Goal: Navigation & Orientation: Find specific page/section

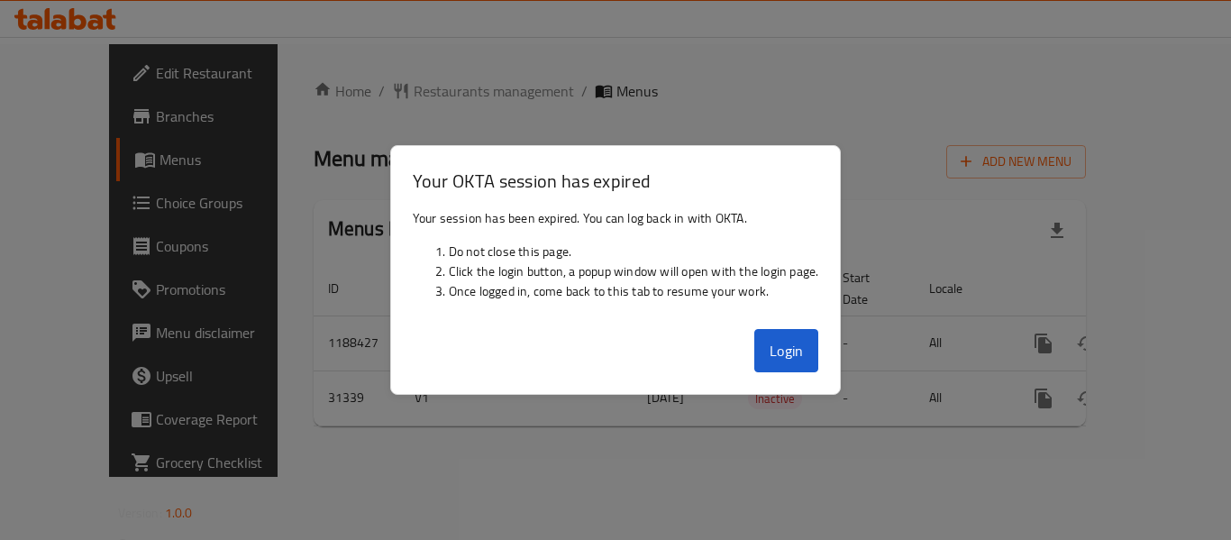
click at [751, 343] on div "Login" at bounding box center [616, 358] width 450 height 72
click at [841, 351] on div "Login" at bounding box center [616, 358] width 450 height 72
click at [763, 350] on button "Login" at bounding box center [786, 350] width 65 height 43
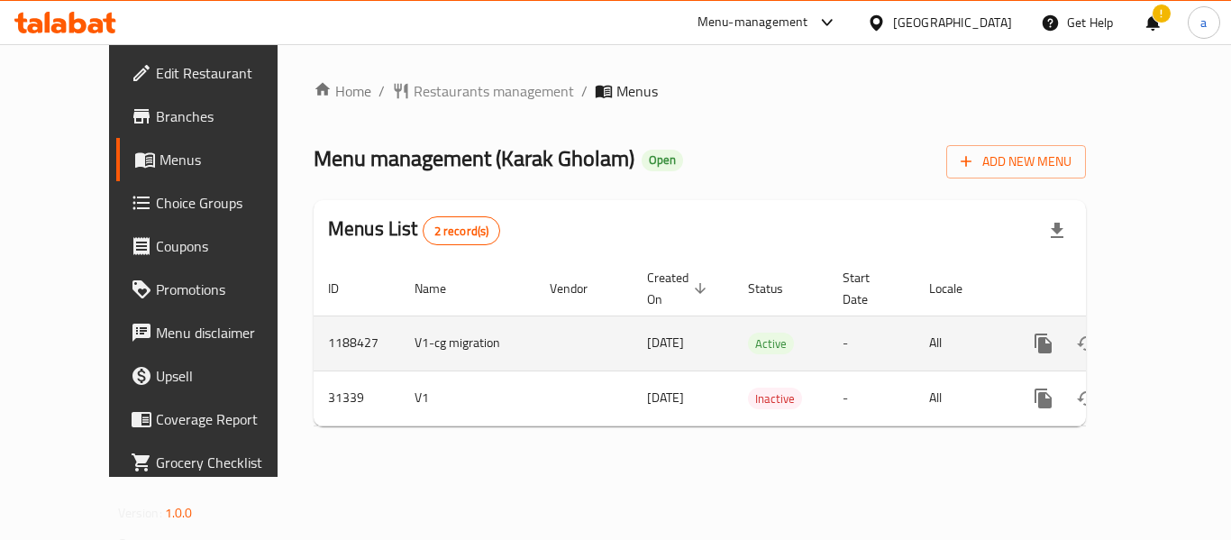
click at [828, 348] on td "-" at bounding box center [871, 343] width 87 height 55
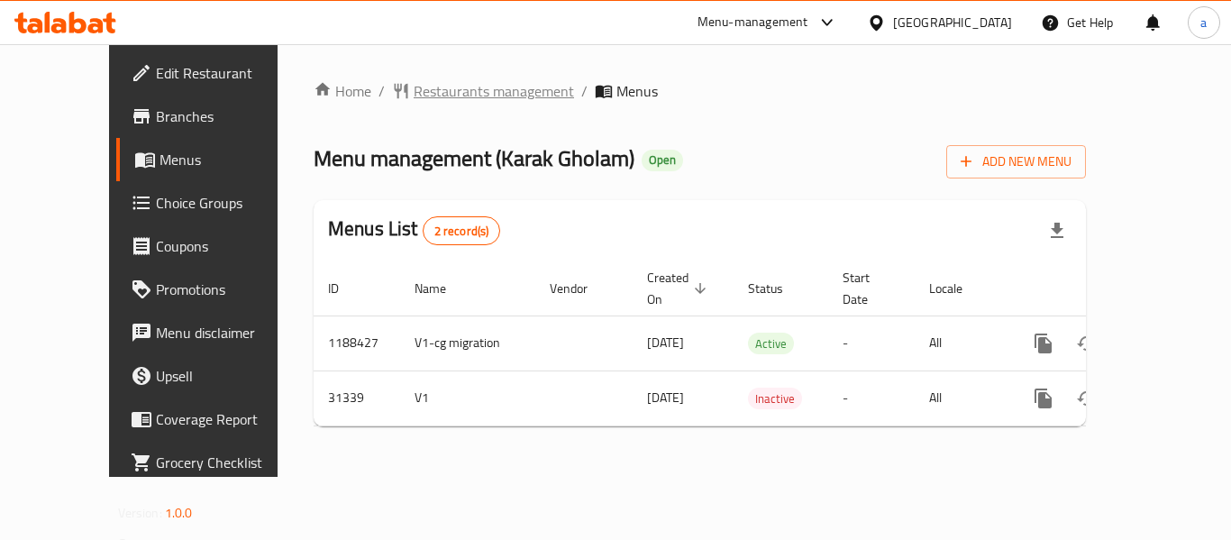
click at [417, 90] on span "Restaurants management" at bounding box center [494, 91] width 160 height 22
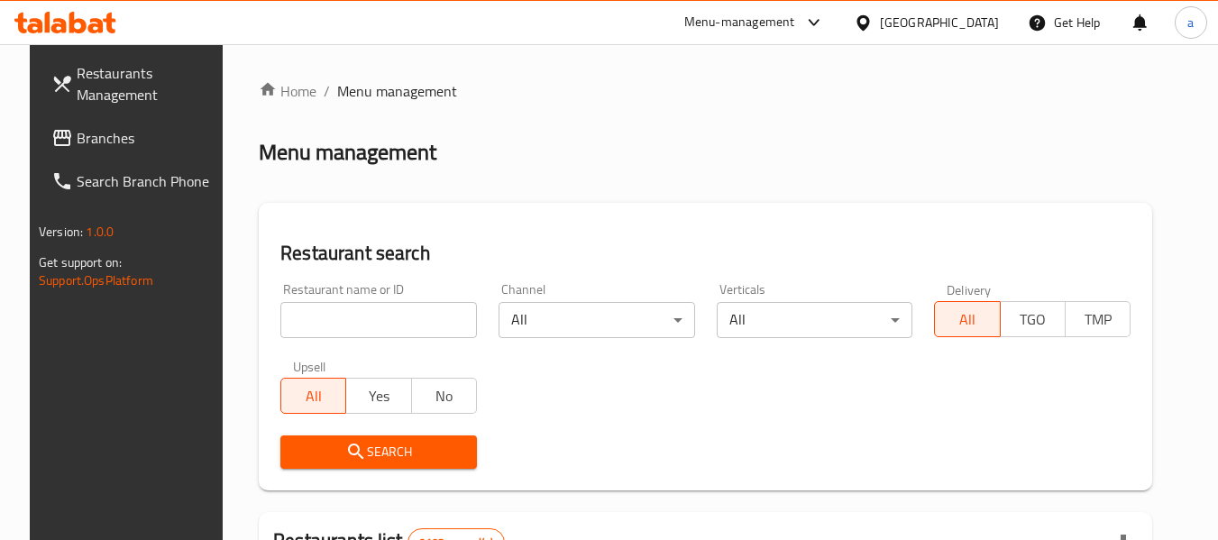
click at [87, 134] on span "Branches" at bounding box center [148, 138] width 142 height 22
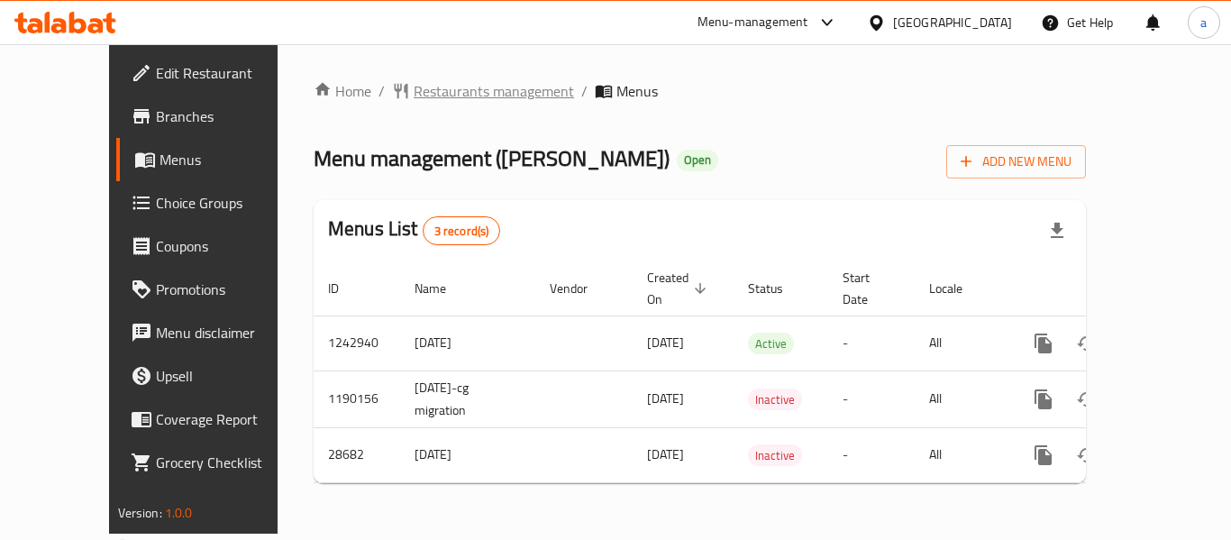
click at [427, 87] on span "Restaurants management" at bounding box center [494, 91] width 160 height 22
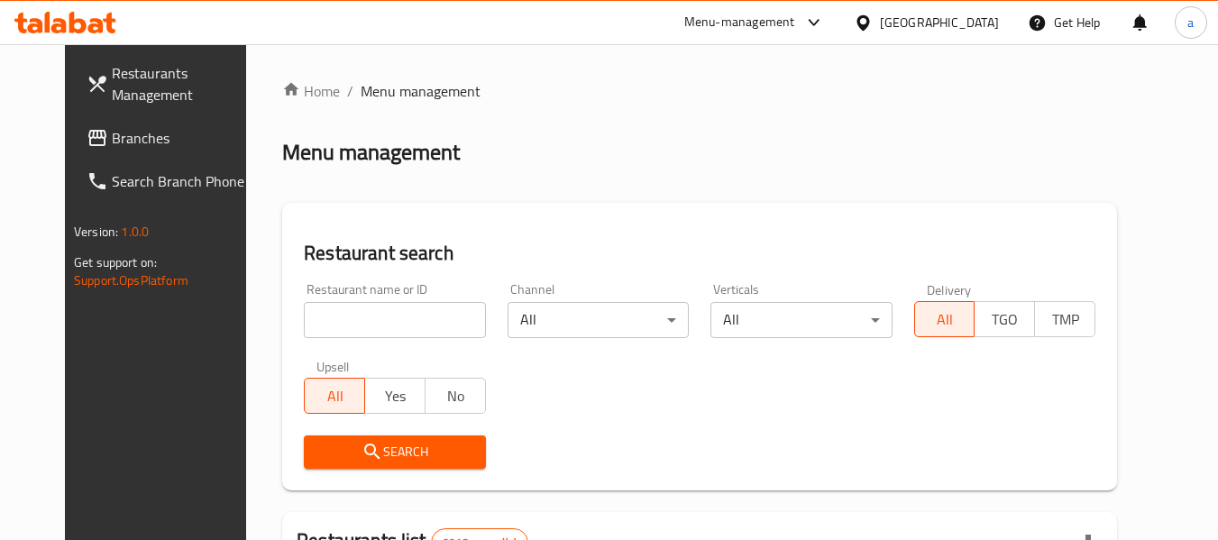
click at [72, 119] on link "Branches" at bounding box center [170, 137] width 197 height 43
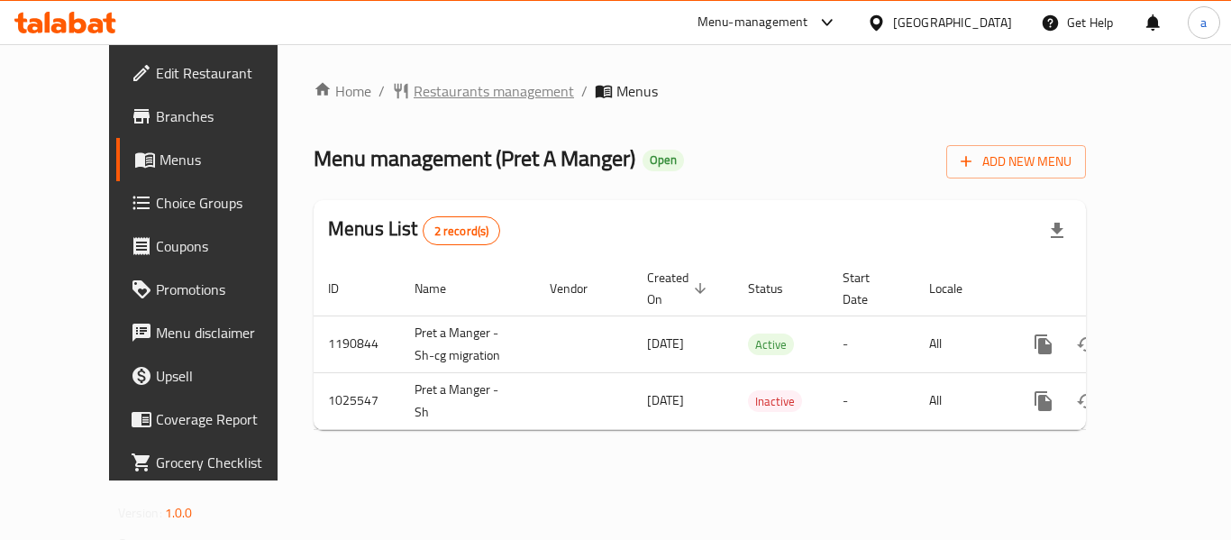
click at [430, 80] on span "Restaurants management" at bounding box center [494, 91] width 160 height 22
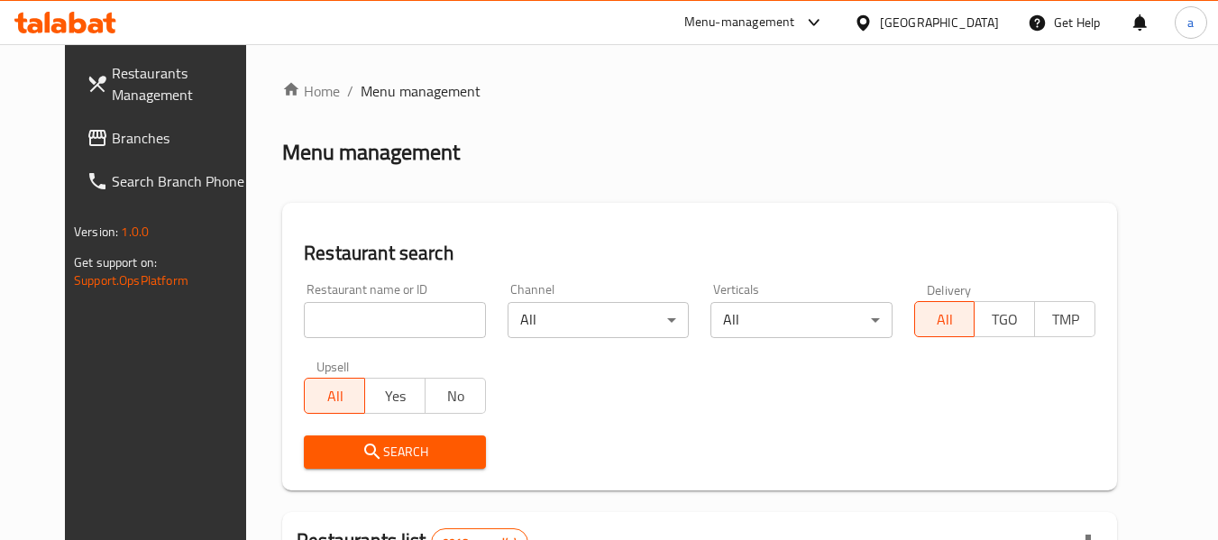
drag, startPoint x: 96, startPoint y: 126, endPoint x: 193, endPoint y: 139, distance: 98.2
click at [112, 127] on span "Branches" at bounding box center [183, 138] width 142 height 22
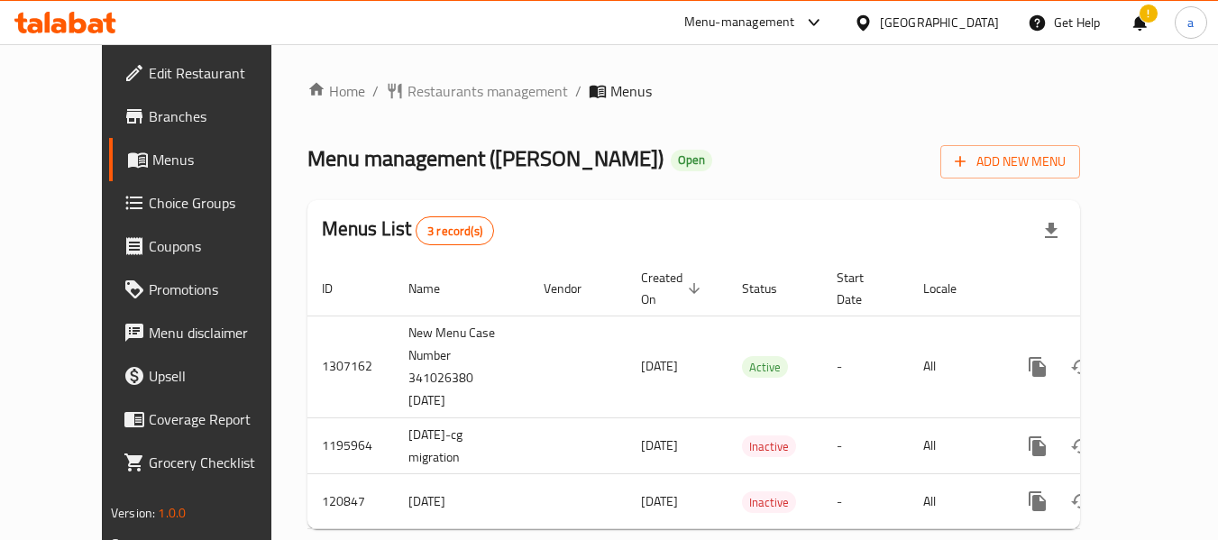
click at [433, 92] on span "Restaurants management" at bounding box center [487, 91] width 160 height 22
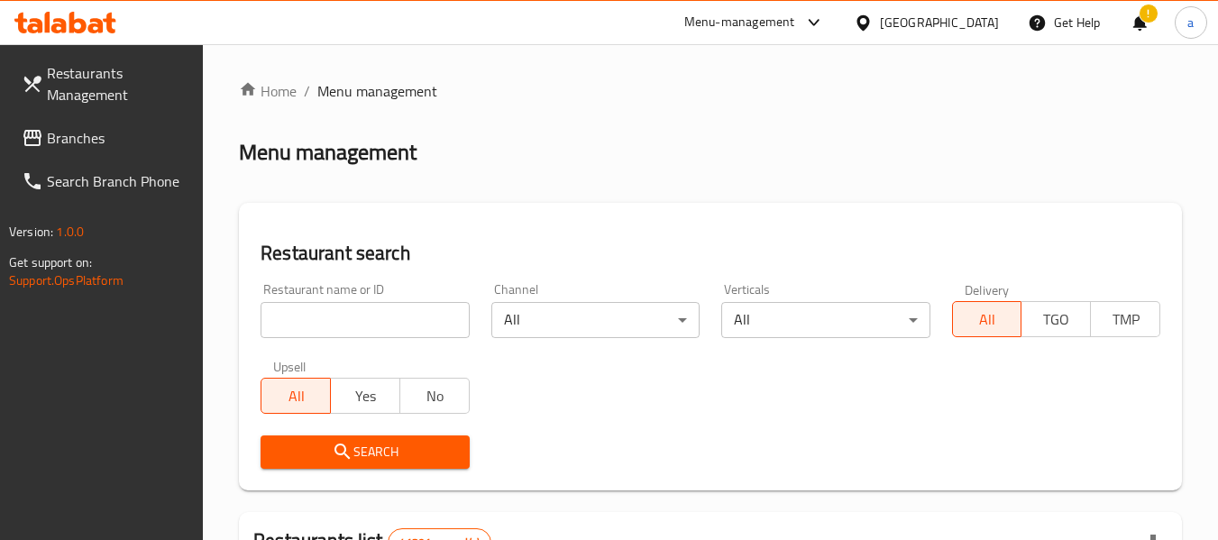
click at [146, 142] on span "Branches" at bounding box center [118, 138] width 142 height 22
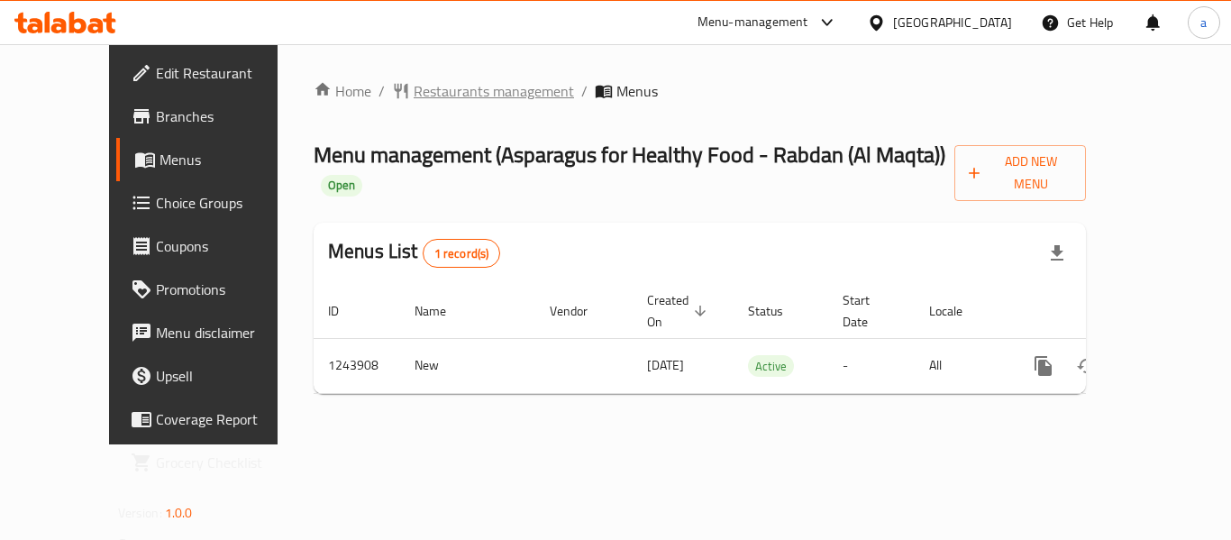
click at [464, 97] on span "Restaurants management" at bounding box center [494, 91] width 160 height 22
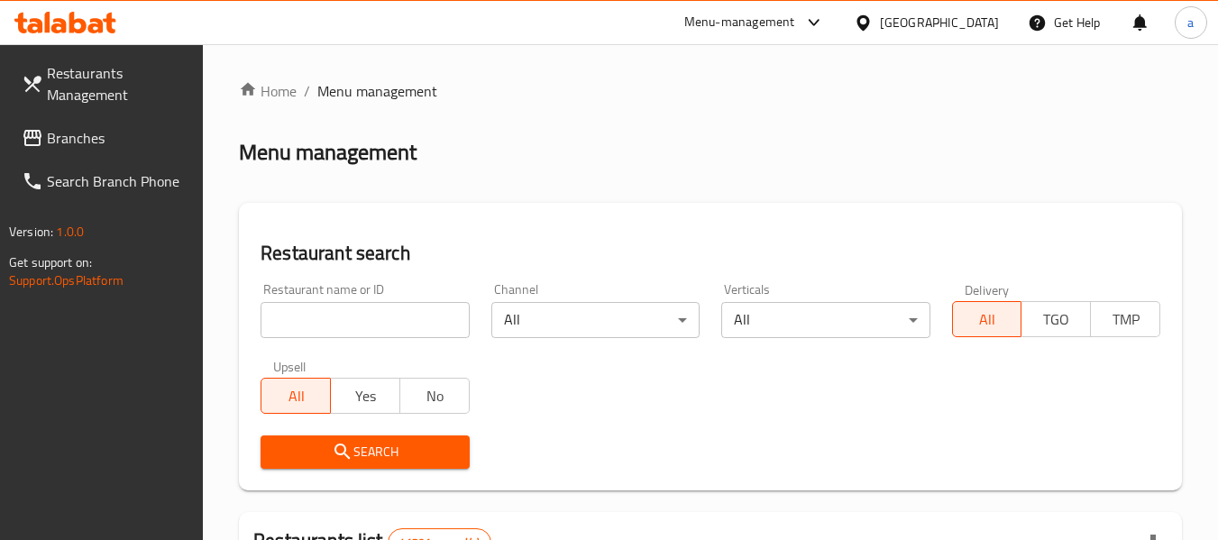
click at [79, 147] on span "Branches" at bounding box center [118, 138] width 142 height 22
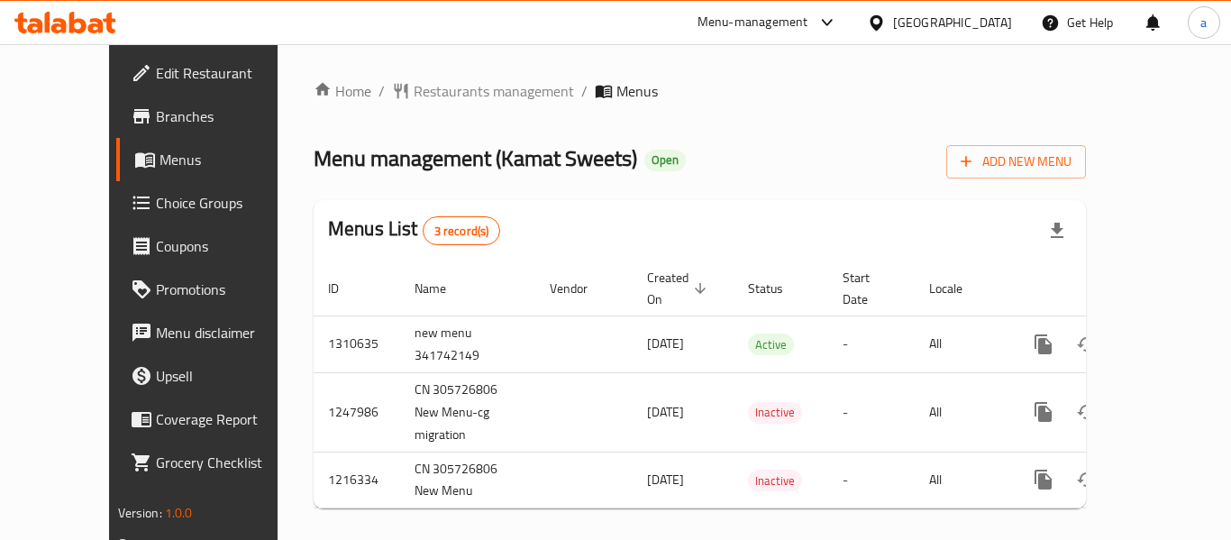
click at [156, 203] on span "Choice Groups" at bounding box center [228, 203] width 144 height 22
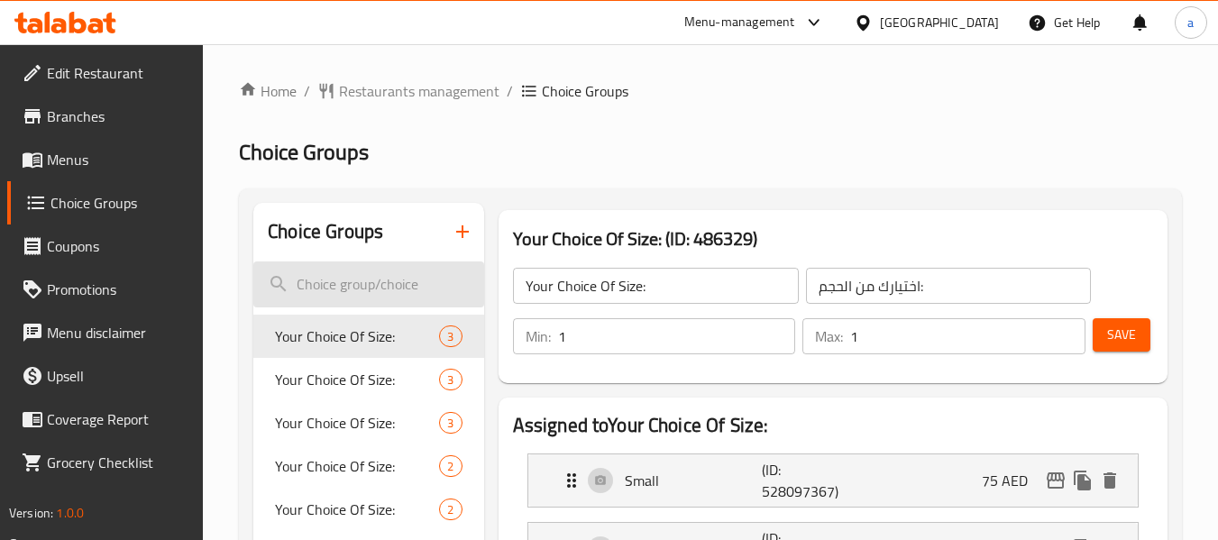
click at [384, 298] on input "search" at bounding box center [368, 284] width 230 height 46
paste input "Choose from a spicy side sauce."
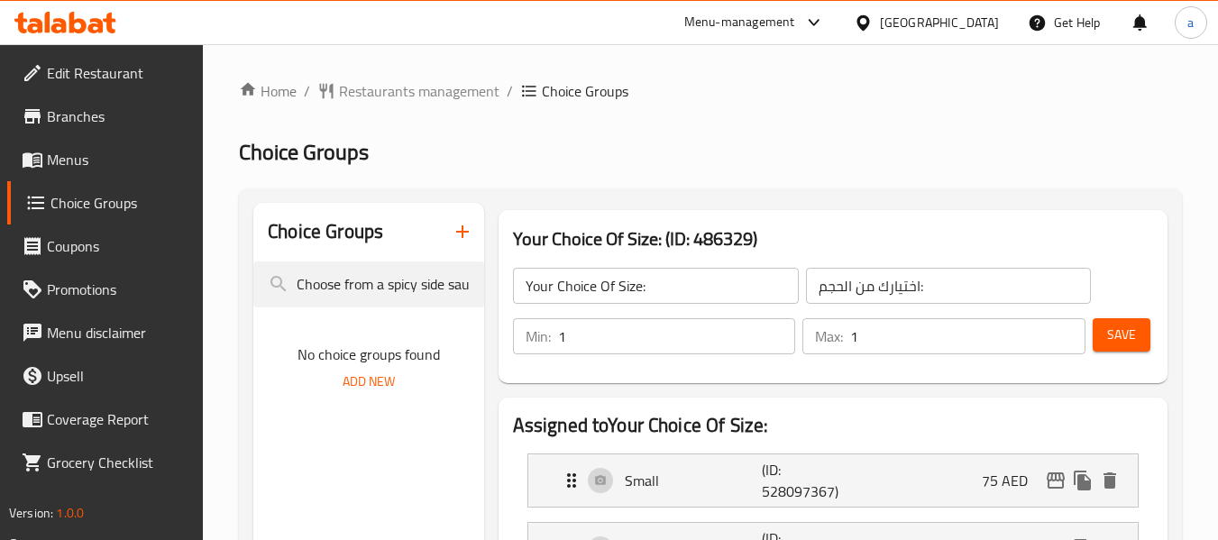
drag, startPoint x: 368, startPoint y: 285, endPoint x: 186, endPoint y: 301, distance: 182.8
click at [415, 283] on input "spicy side sauce." at bounding box center [368, 284] width 230 height 46
type input "spicy side sauce"
click at [415, 283] on input "spicy side sauce" at bounding box center [368, 284] width 230 height 46
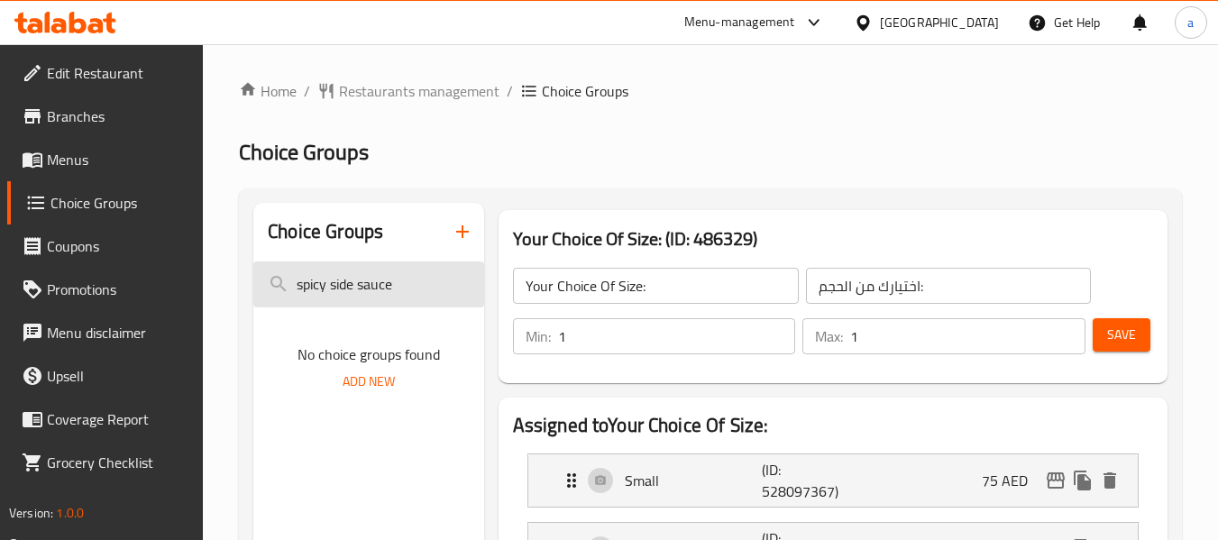
click at [415, 283] on input "spicy side sauce" at bounding box center [368, 284] width 230 height 46
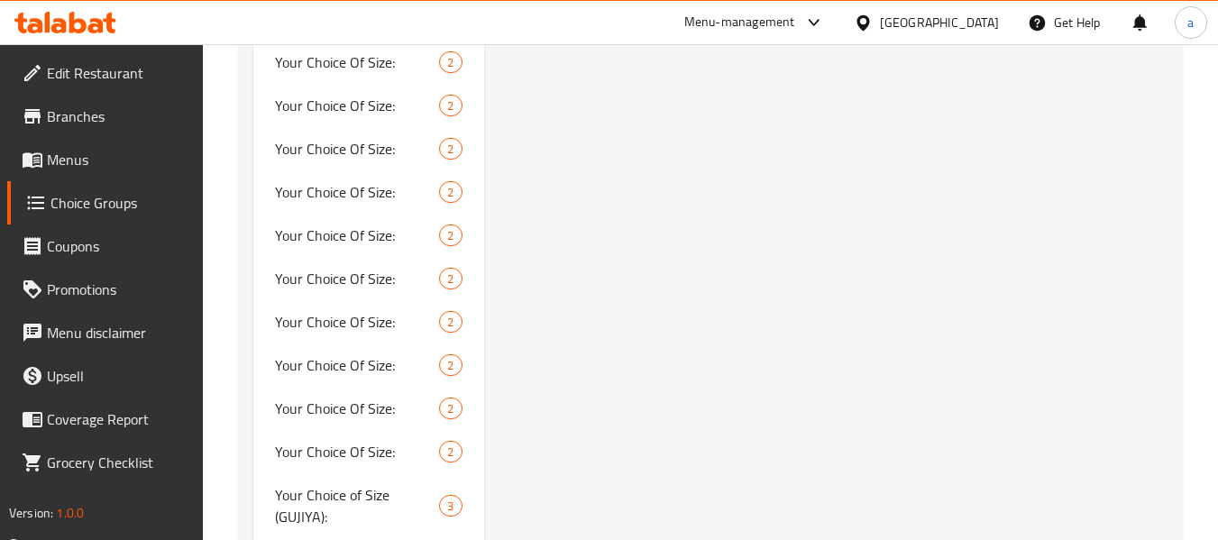
scroll to position [1772, 0]
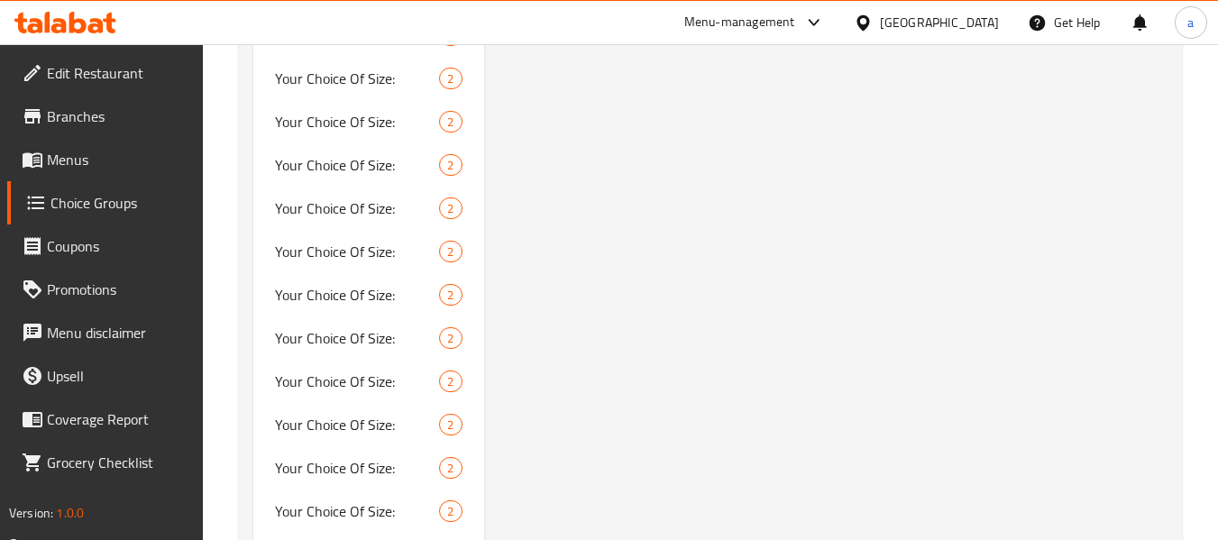
click at [115, 78] on span "Edit Restaurant" at bounding box center [118, 73] width 142 height 22
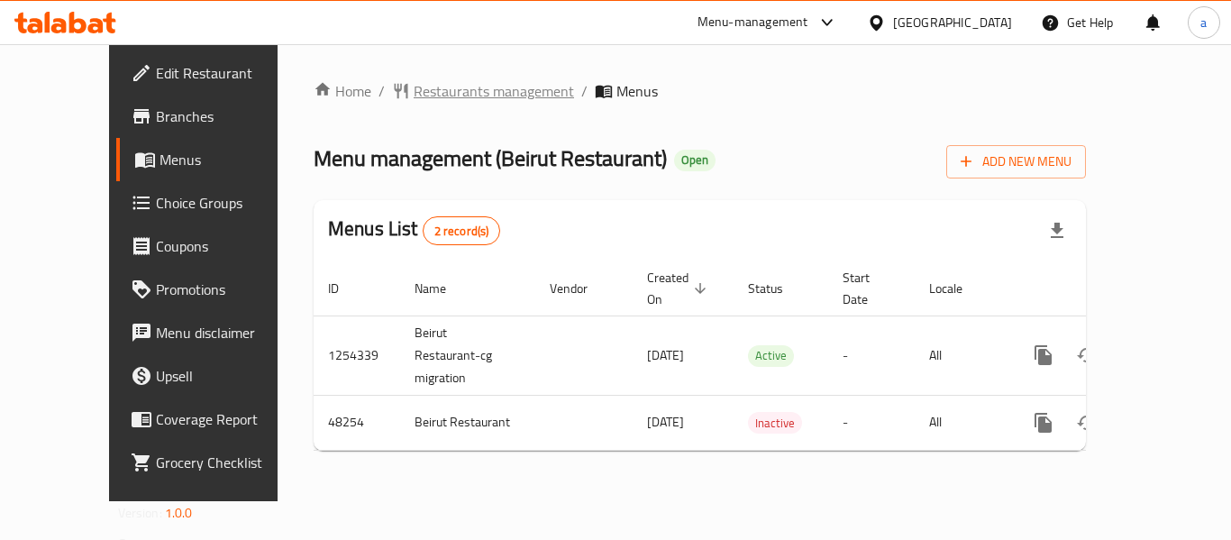
click at [414, 86] on span "Restaurants management" at bounding box center [494, 91] width 160 height 22
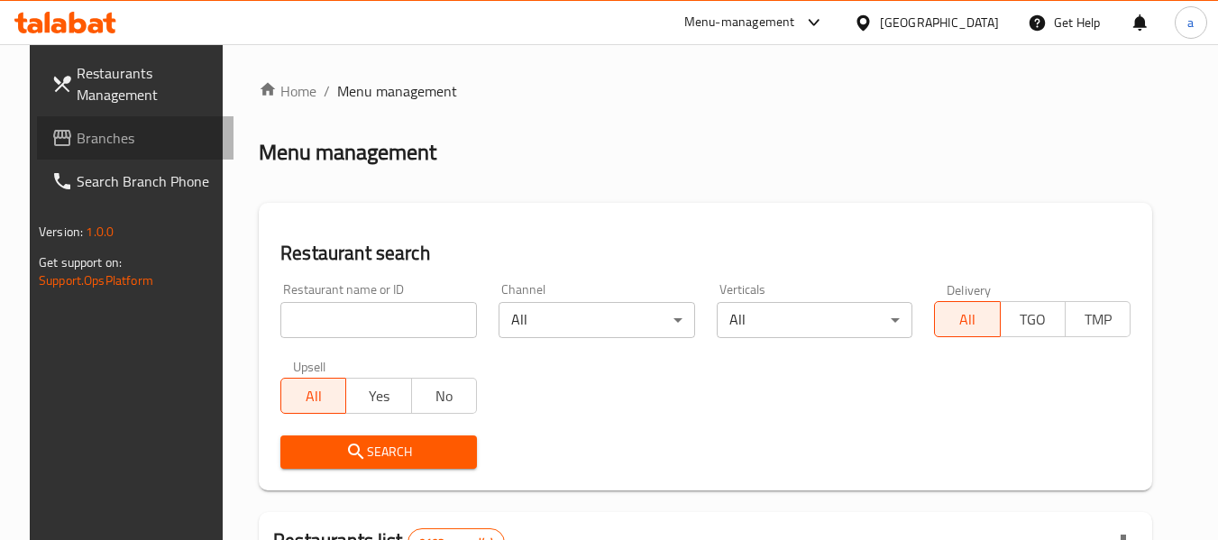
drag, startPoint x: 32, startPoint y: 129, endPoint x: 23, endPoint y: 129, distance: 9.9
click at [51, 129] on icon at bounding box center [62, 138] width 22 height 22
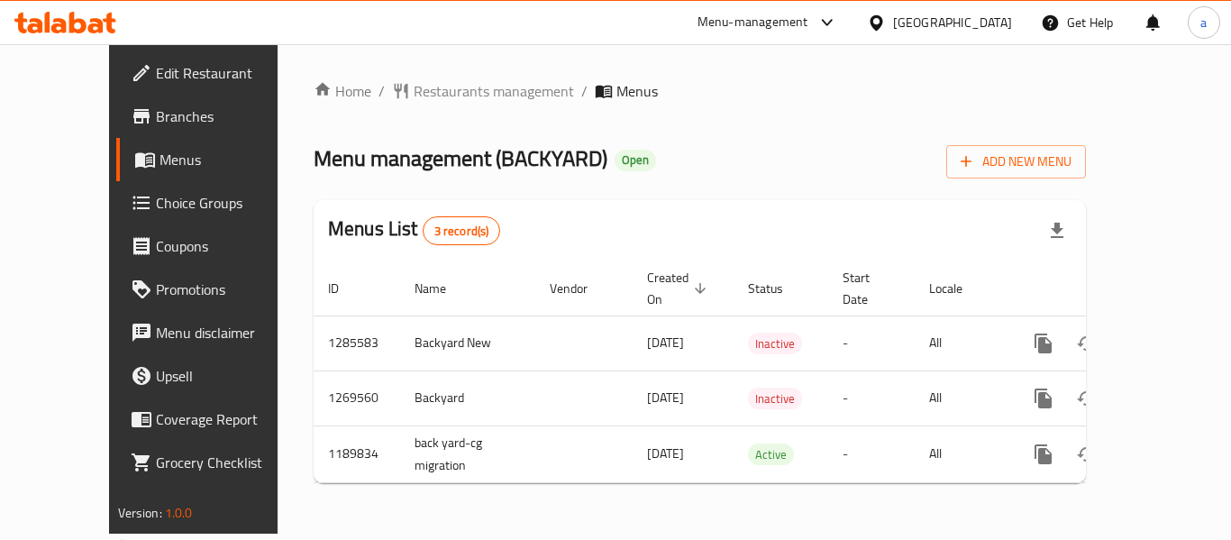
click at [482, 105] on div "Home / Restaurants management / Menus Menu management ( BACKYARD ) Open Add New…" at bounding box center [700, 288] width 773 height 417
click at [471, 92] on span "Restaurants management" at bounding box center [494, 91] width 160 height 22
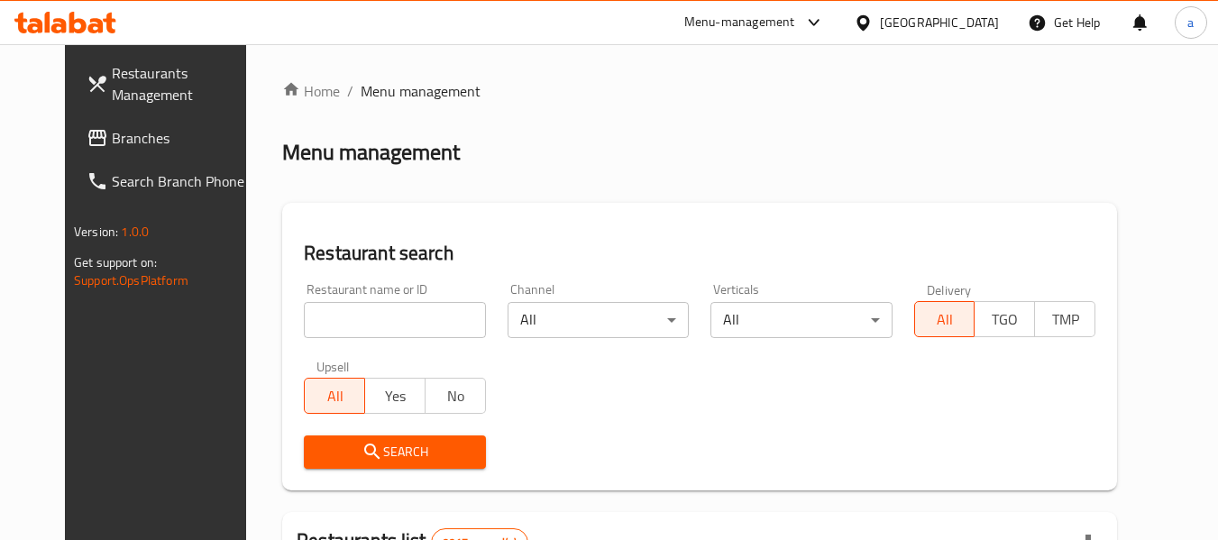
click at [90, 155] on link "Branches" at bounding box center [170, 137] width 197 height 43
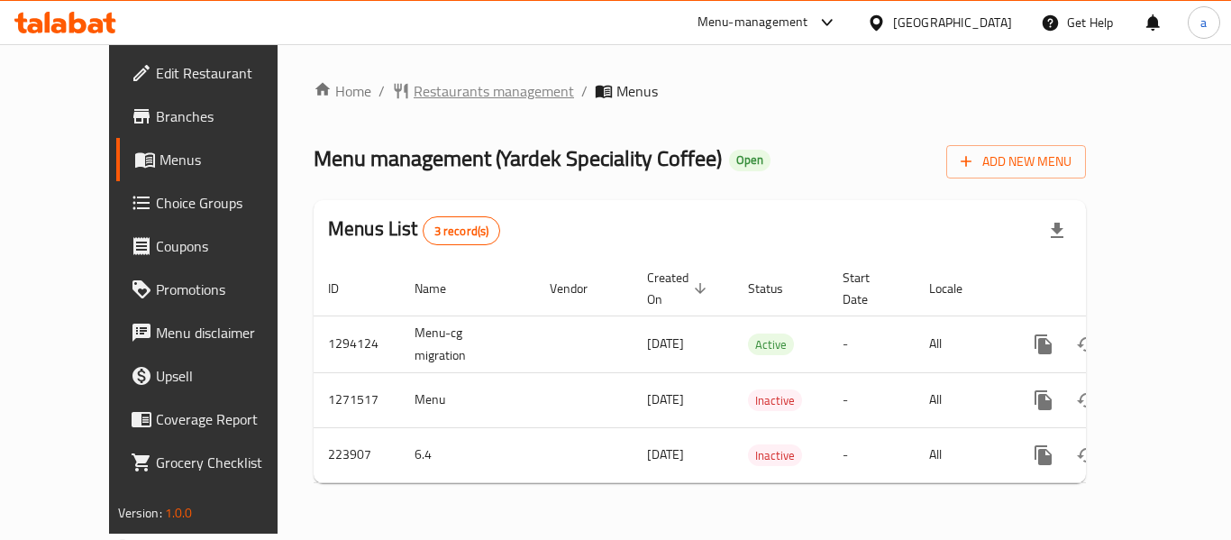
click at [488, 92] on span "Restaurants management" at bounding box center [494, 91] width 160 height 22
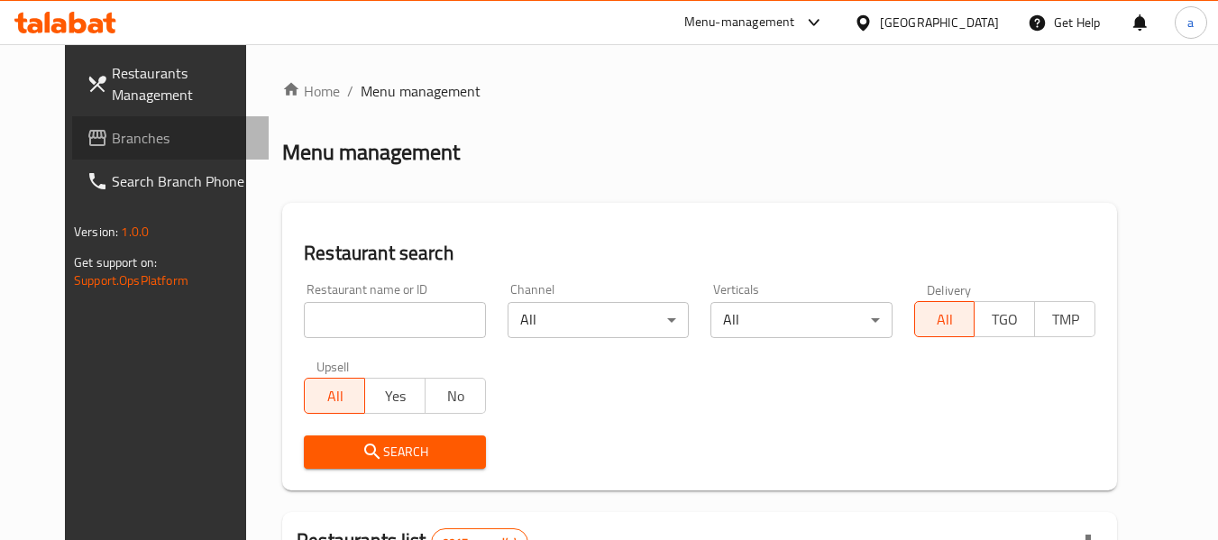
click at [112, 143] on span "Branches" at bounding box center [183, 138] width 142 height 22
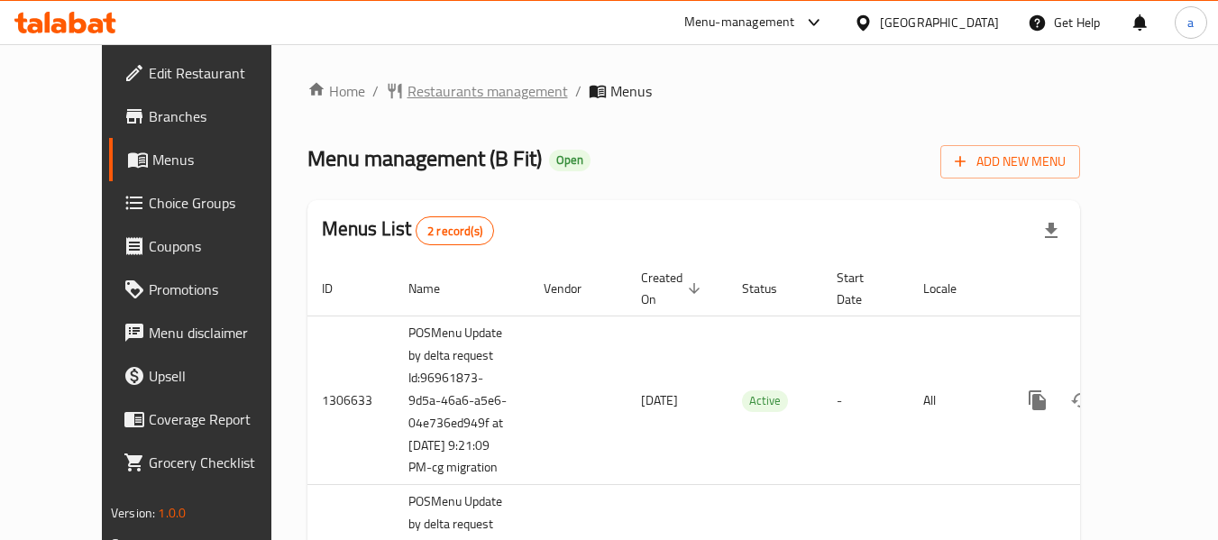
click at [443, 88] on span "Restaurants management" at bounding box center [487, 91] width 160 height 22
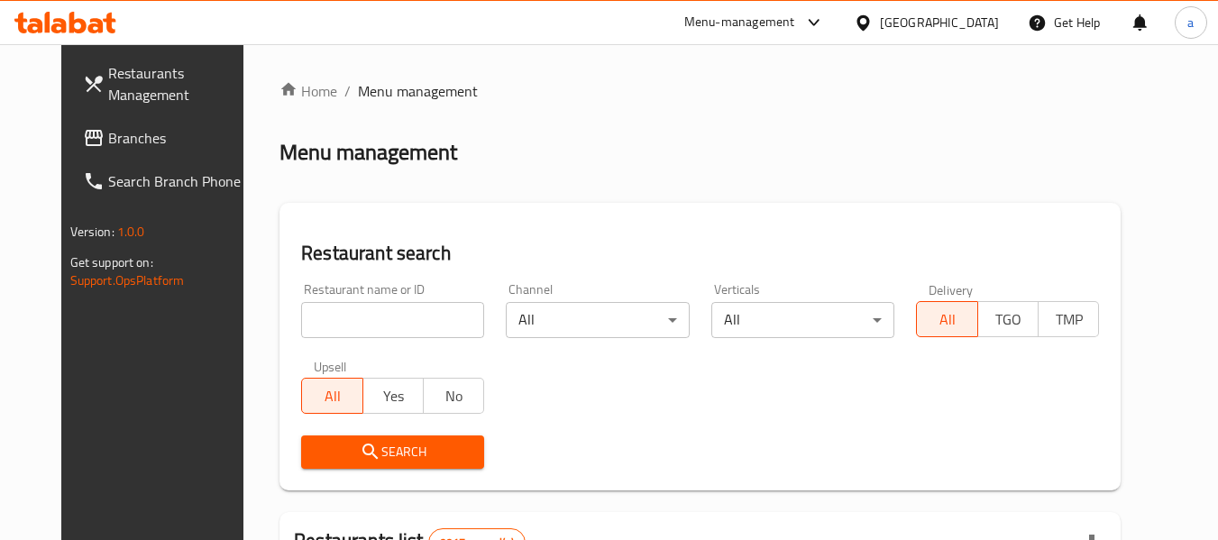
click at [407, 325] on input "search" at bounding box center [392, 320] width 183 height 36
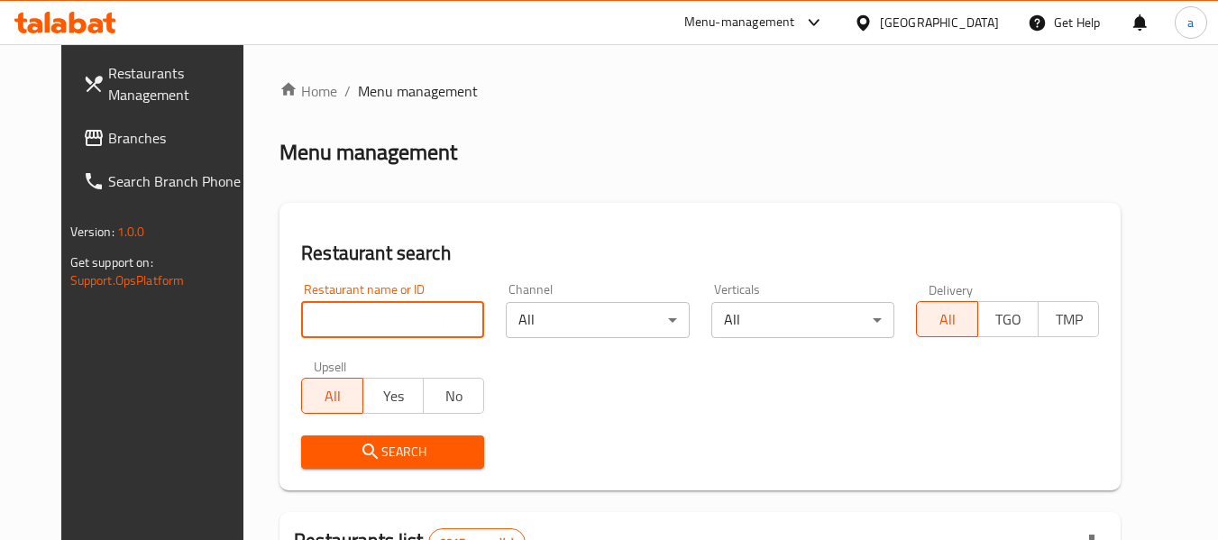
paste input "677535"
type input "677535"
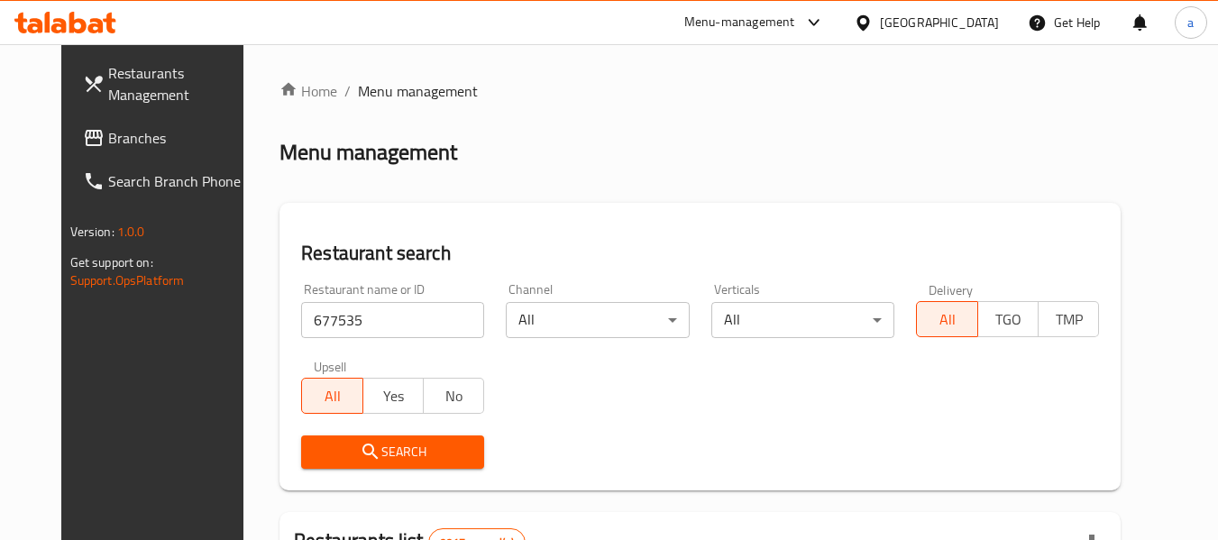
click at [432, 457] on span "Search" at bounding box center [393, 452] width 154 height 23
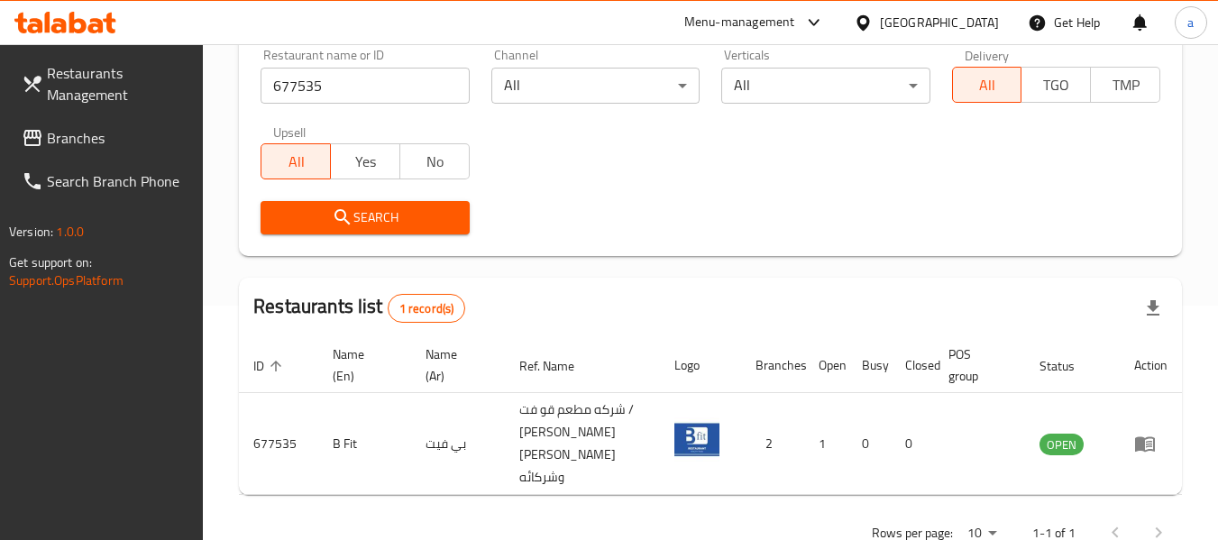
scroll to position [287, 0]
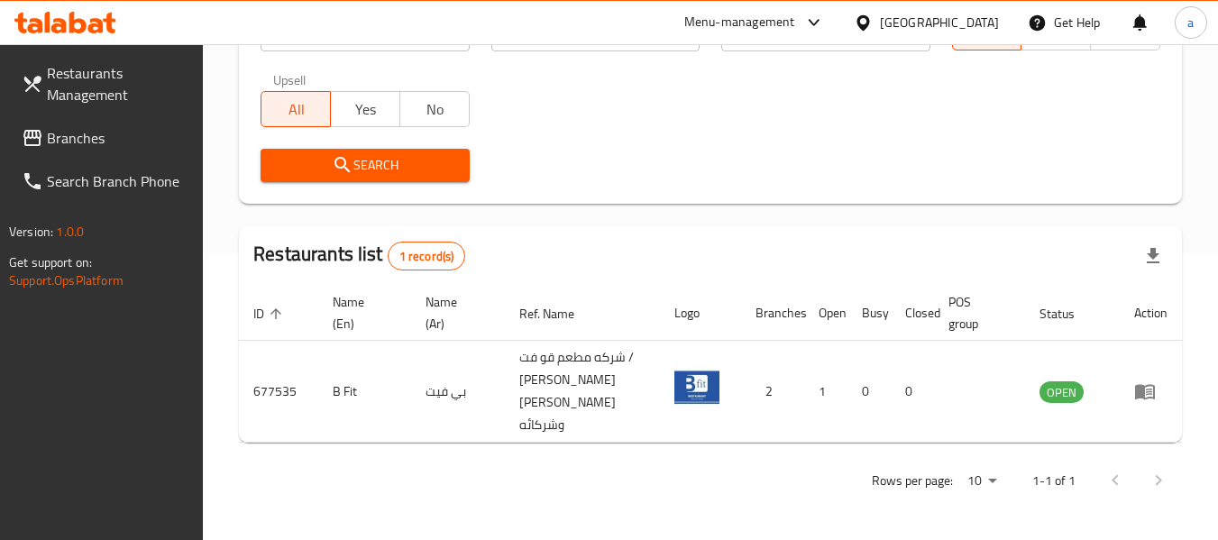
click at [91, 127] on span "Branches" at bounding box center [118, 138] width 142 height 22
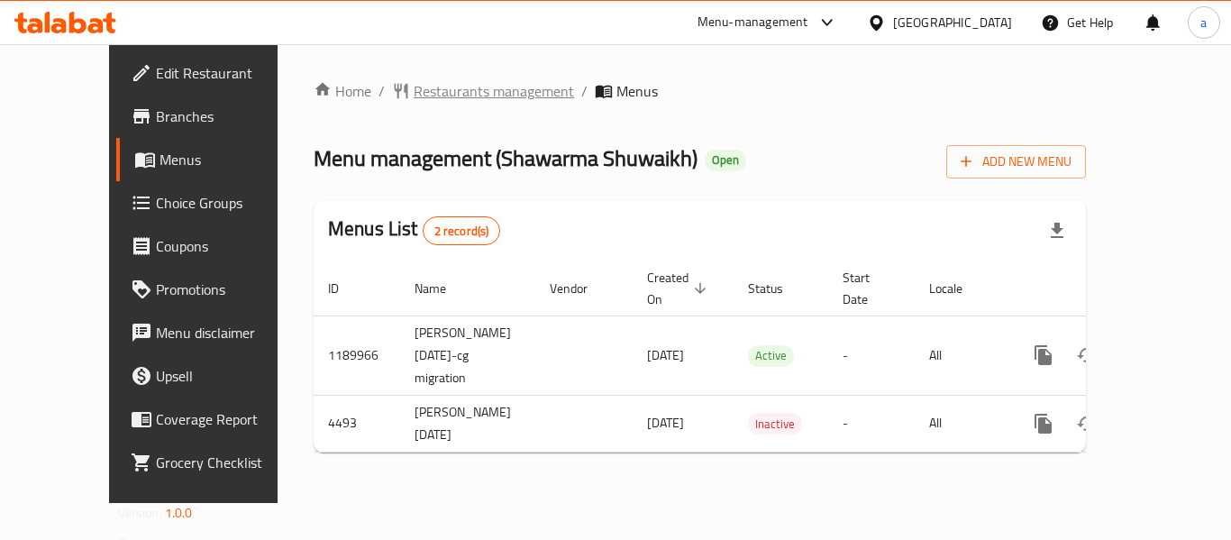
click at [414, 96] on span "Restaurants management" at bounding box center [494, 91] width 160 height 22
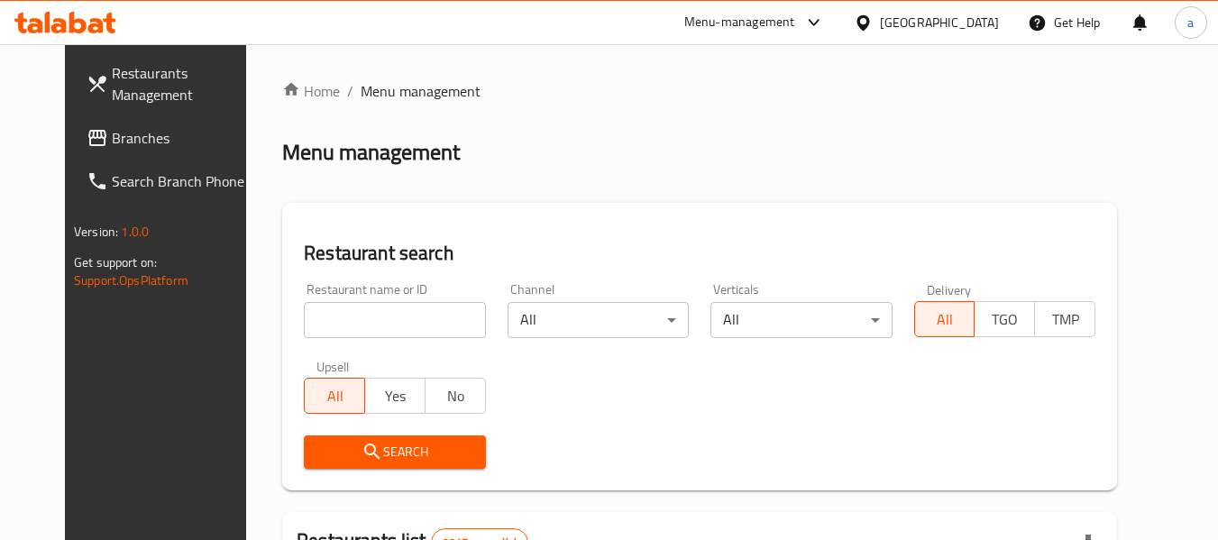
click at [112, 133] on span "Branches" at bounding box center [183, 138] width 142 height 22
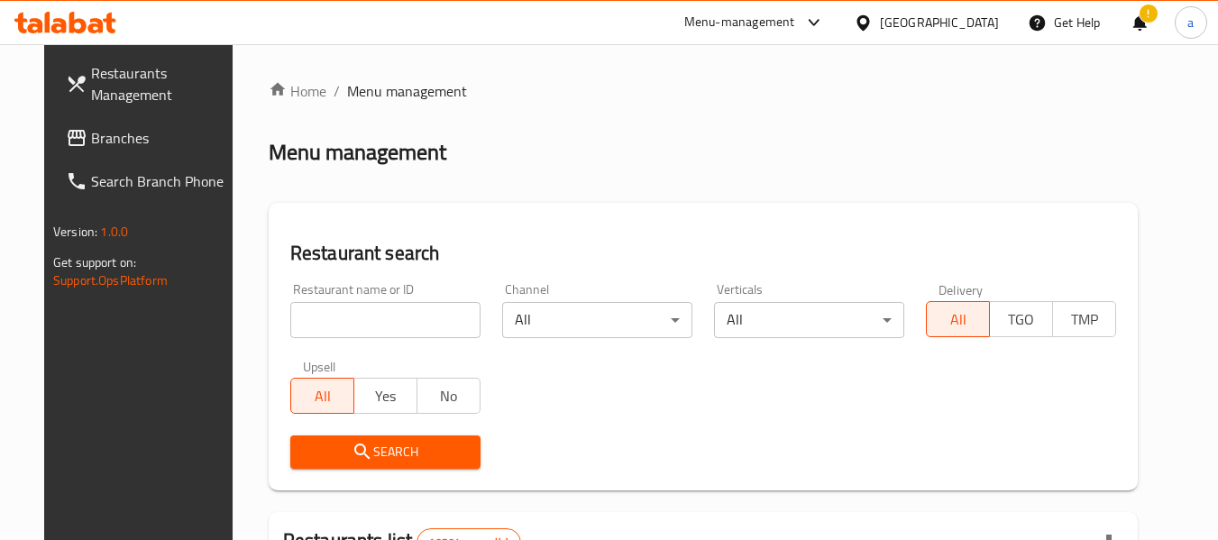
click at [132, 146] on span "Branches" at bounding box center [162, 138] width 142 height 22
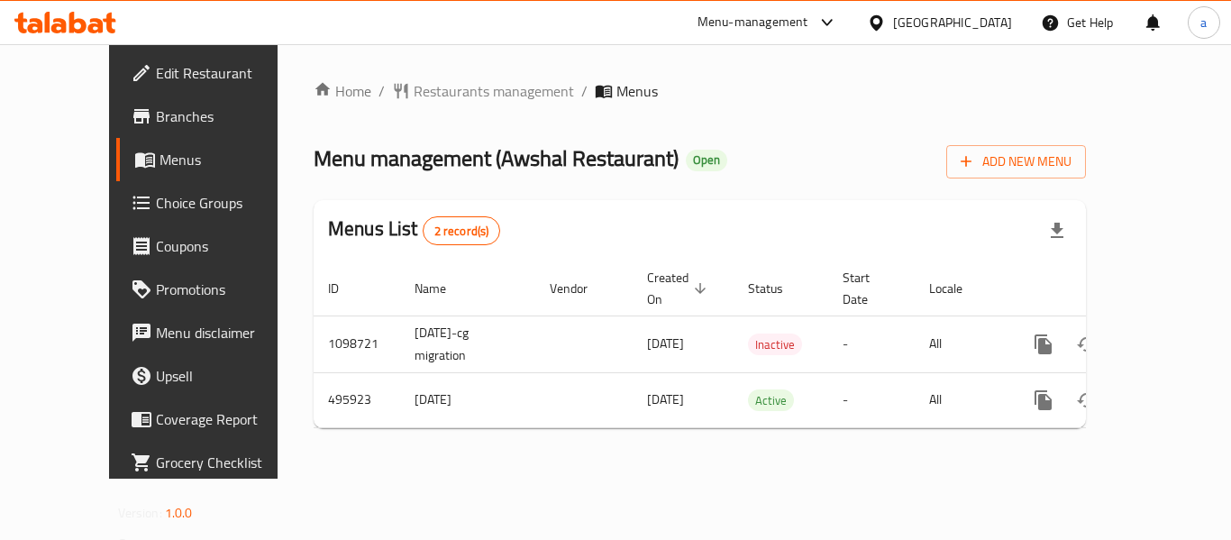
click at [459, 107] on div "Home / Restaurants management / Menus Menu management ( Awshal Restaurant ) Ope…" at bounding box center [700, 261] width 773 height 362
click at [451, 92] on span "Restaurants management" at bounding box center [494, 91] width 160 height 22
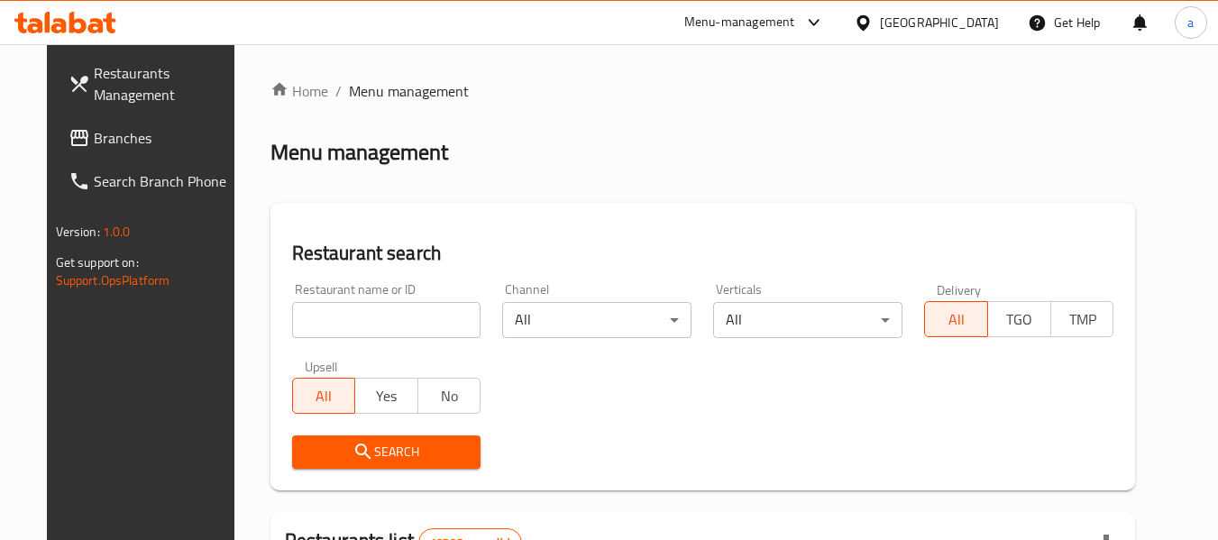
click at [94, 141] on span "Branches" at bounding box center [165, 138] width 142 height 22
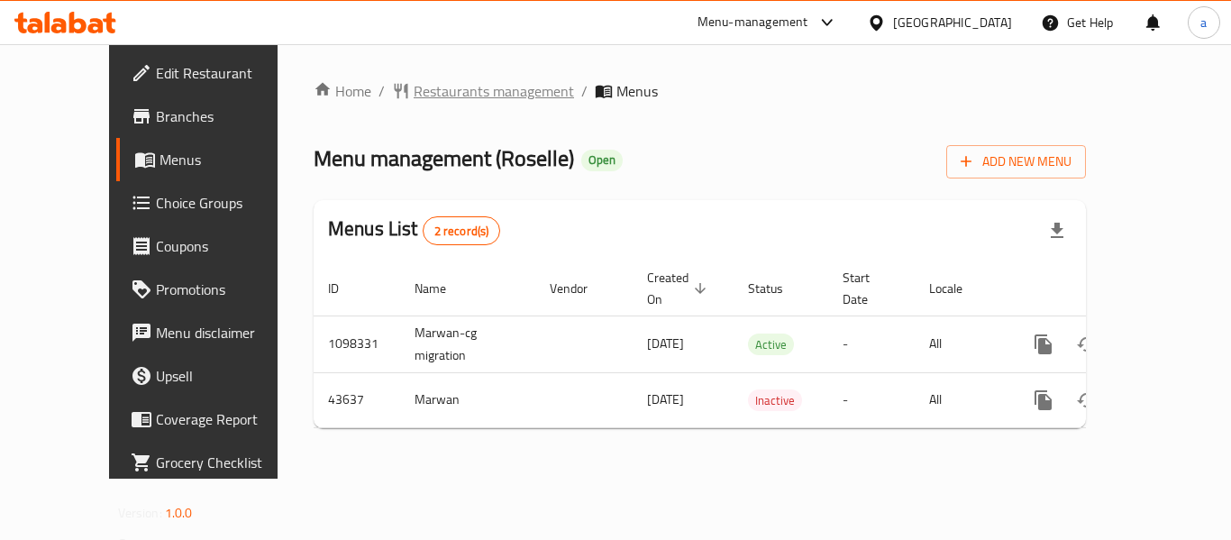
click at [475, 83] on span "Restaurants management" at bounding box center [494, 91] width 160 height 22
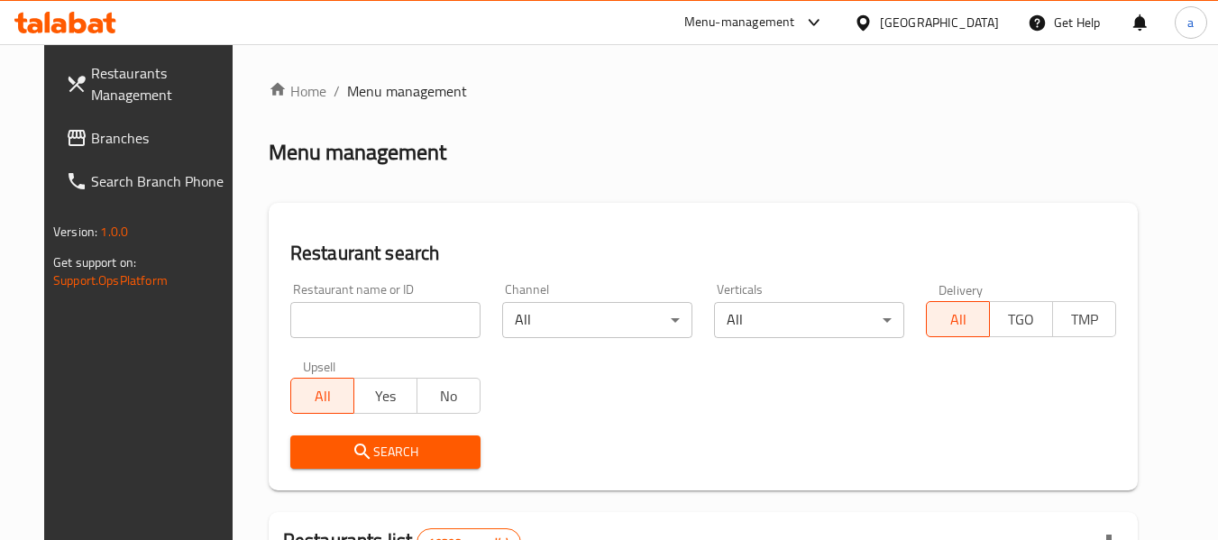
click at [128, 134] on span "Branches" at bounding box center [162, 138] width 142 height 22
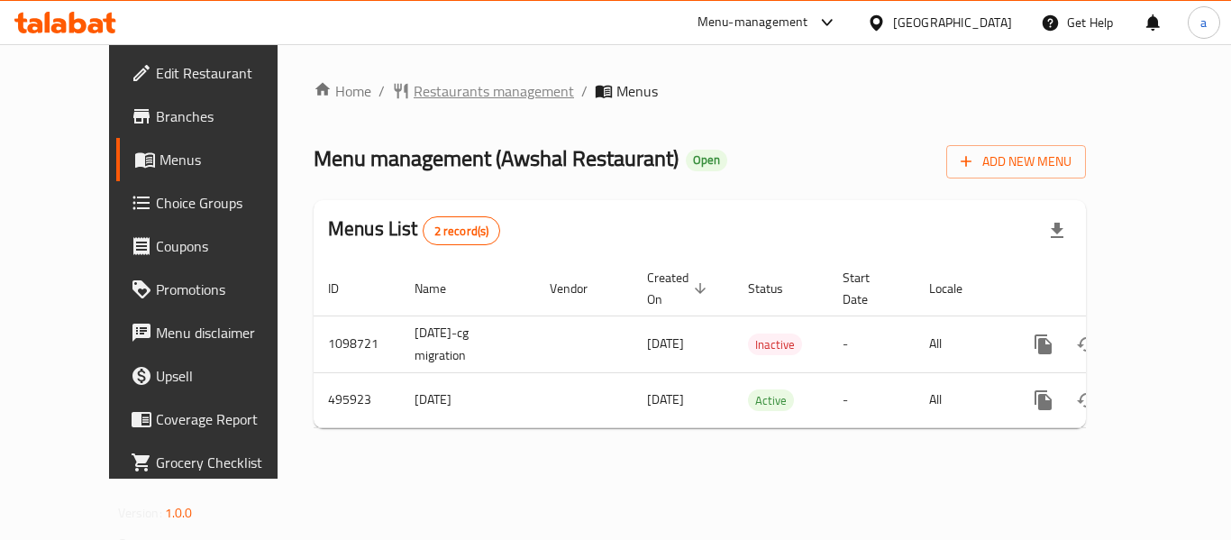
click at [414, 102] on span "Restaurants management" at bounding box center [494, 91] width 160 height 22
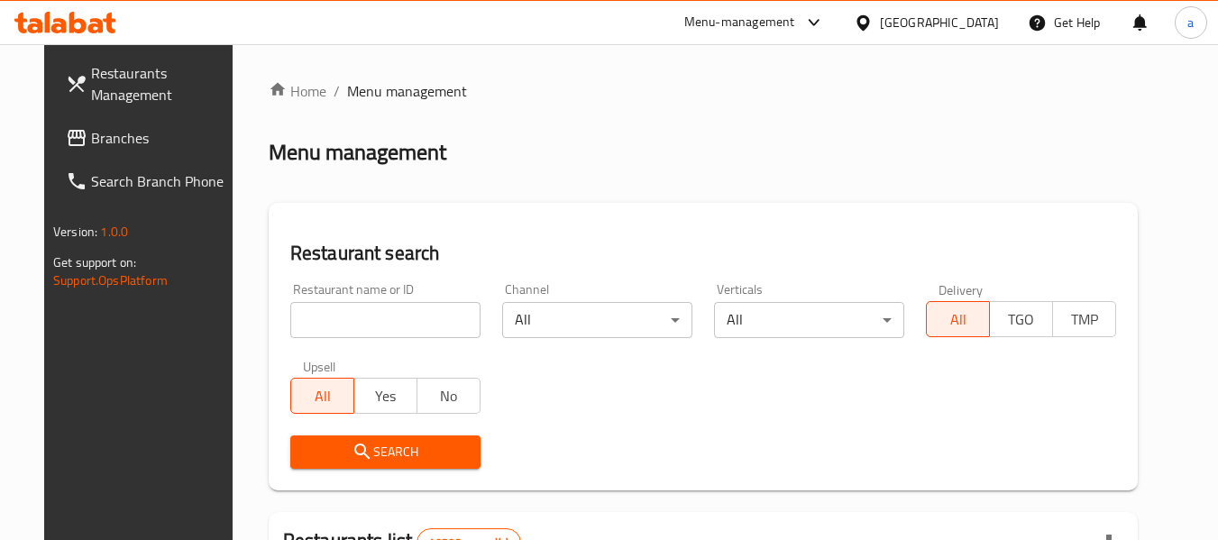
click at [120, 124] on link "Branches" at bounding box center [149, 137] width 197 height 43
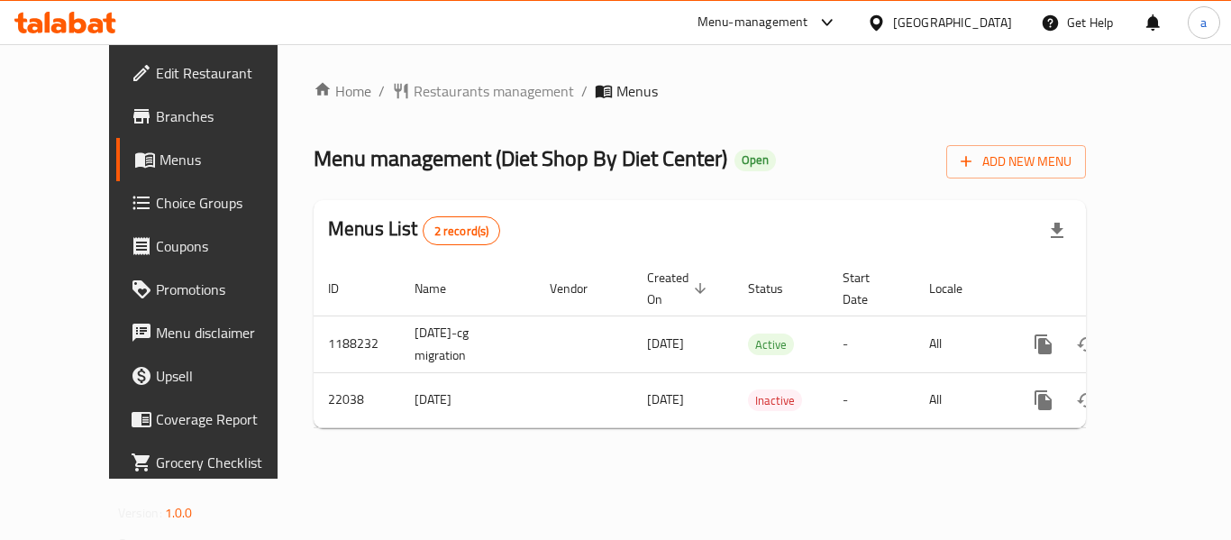
click at [465, 107] on div "Home / Restaurants management / Menus Menu management ( Diet Shop By Diet Cente…" at bounding box center [700, 261] width 773 height 362
click at [459, 97] on span "Restaurants management" at bounding box center [494, 91] width 160 height 22
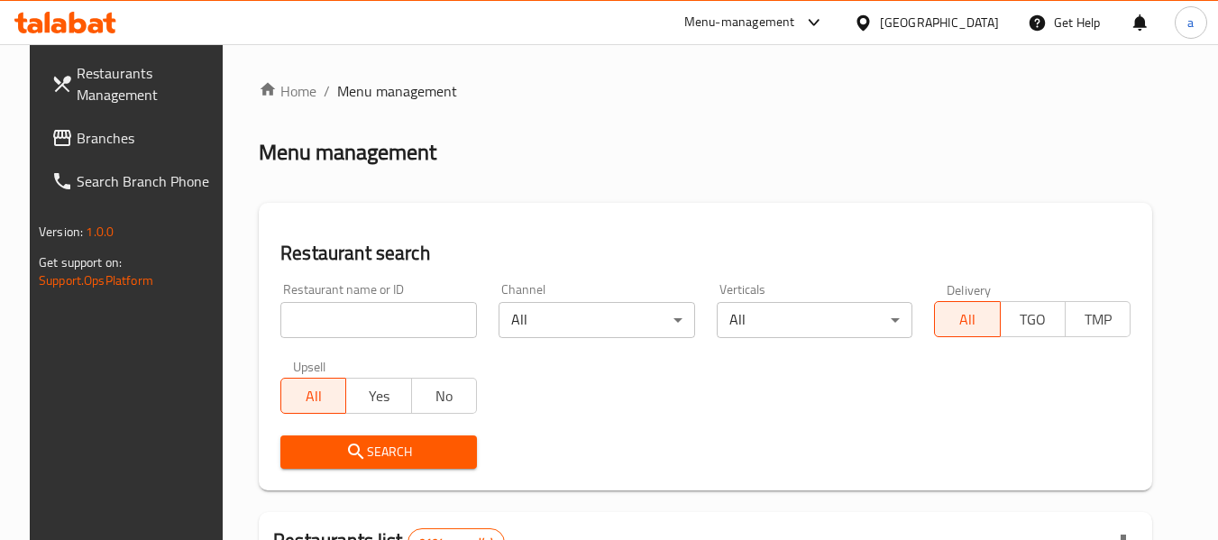
click at [108, 152] on link "Branches" at bounding box center [135, 137] width 197 height 43
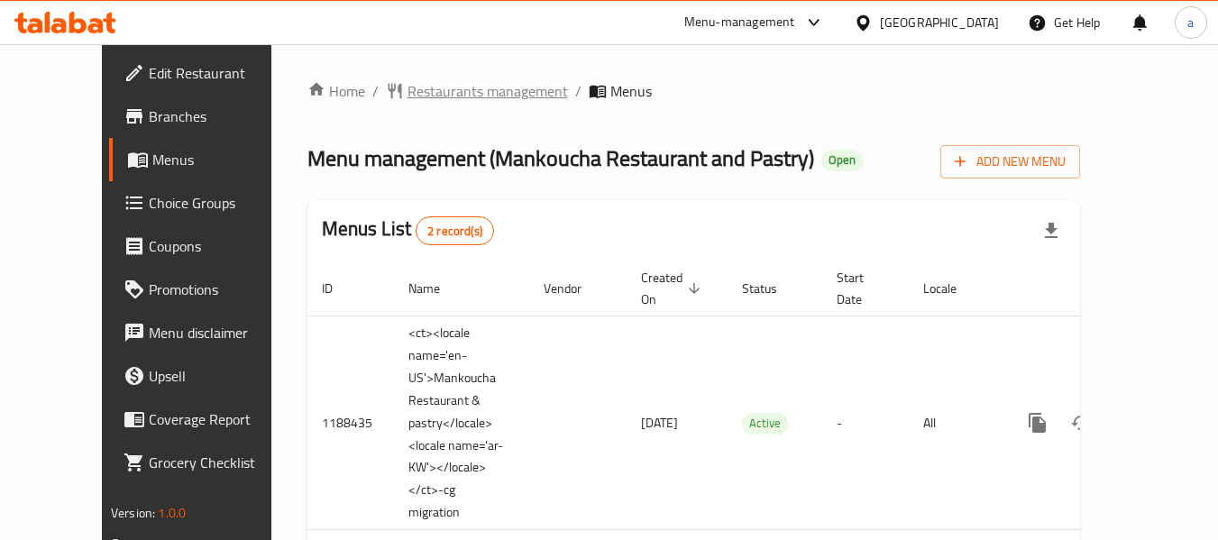
click at [454, 88] on span "Restaurants management" at bounding box center [487, 91] width 160 height 22
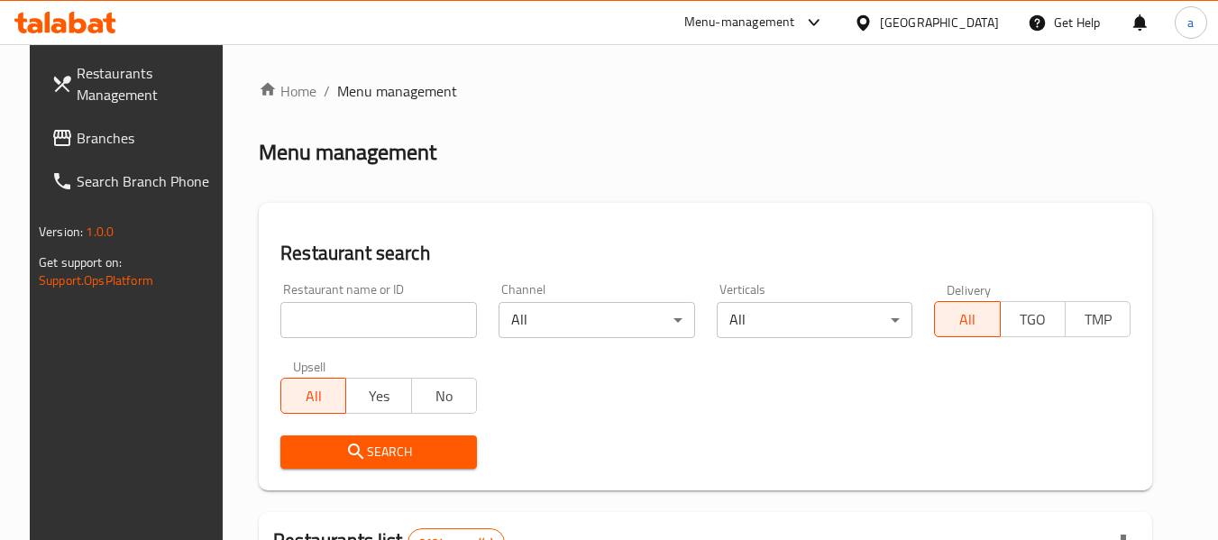
click at [312, 309] on input "search" at bounding box center [378, 320] width 197 height 36
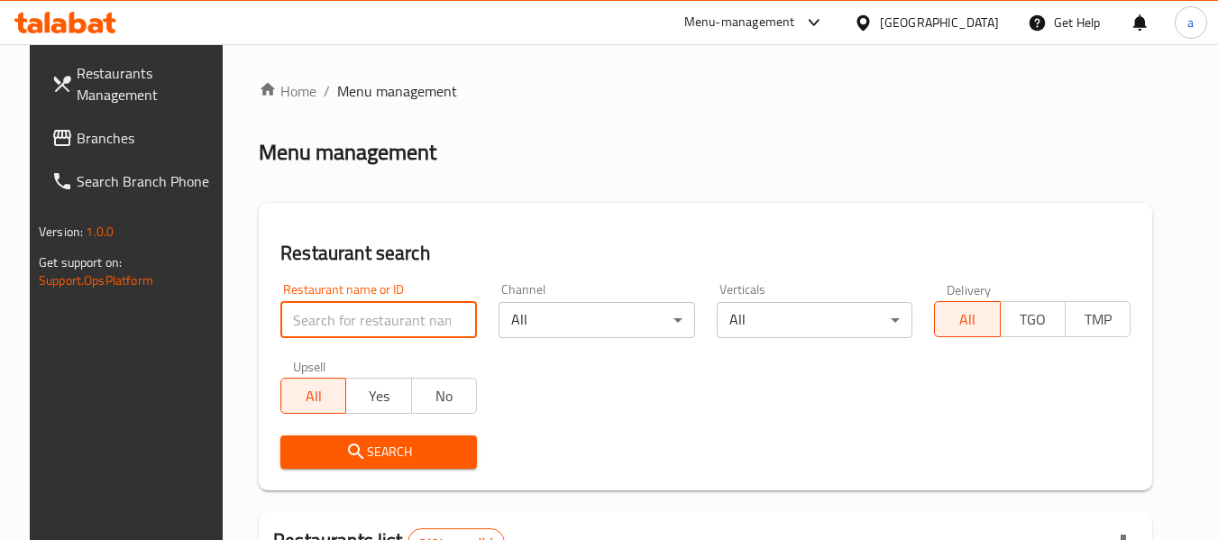
paste input "17201"
type input "17201"
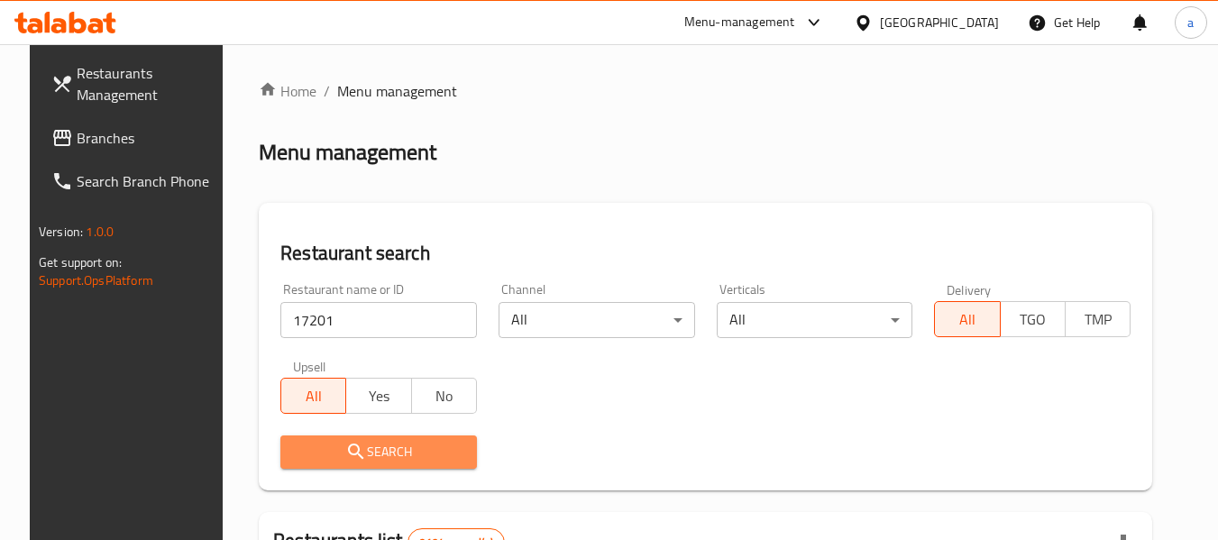
click at [353, 445] on span "Search" at bounding box center [379, 452] width 168 height 23
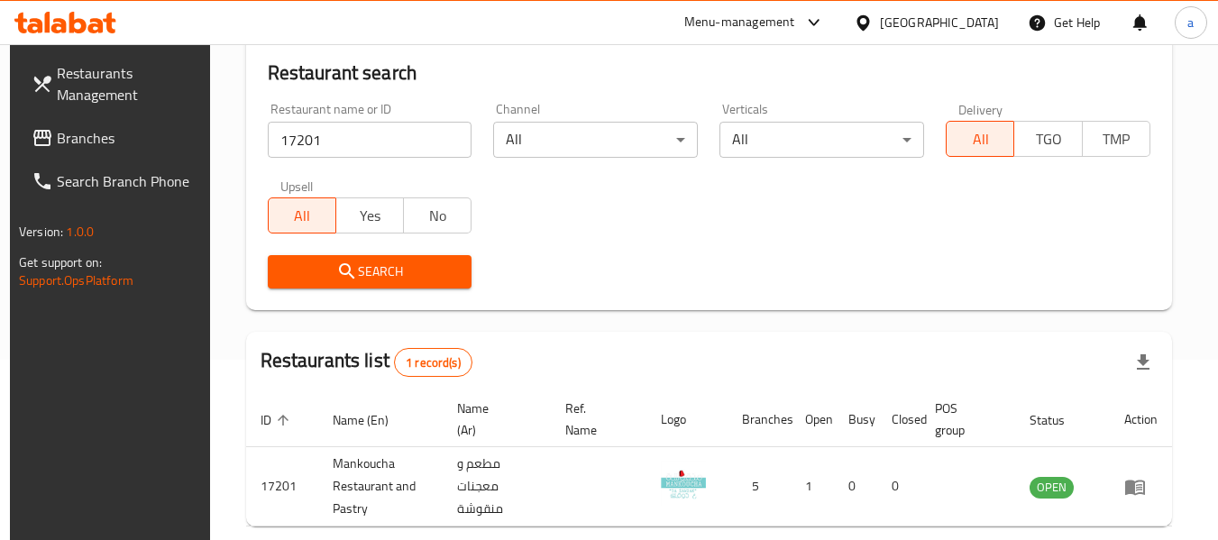
scroll to position [264, 0]
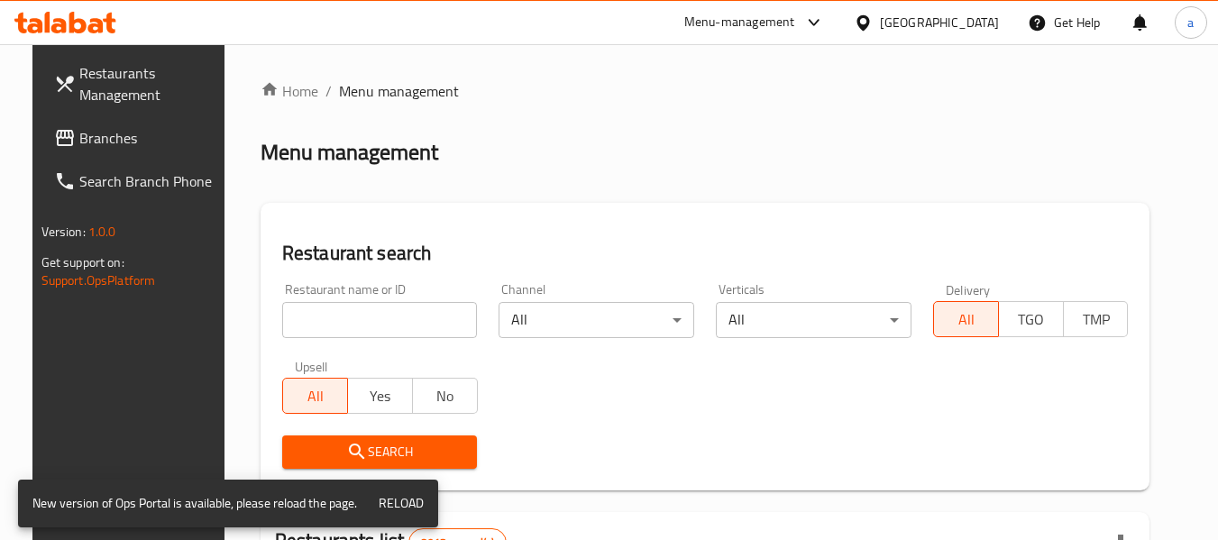
click at [95, 140] on span "Branches" at bounding box center [150, 138] width 142 height 22
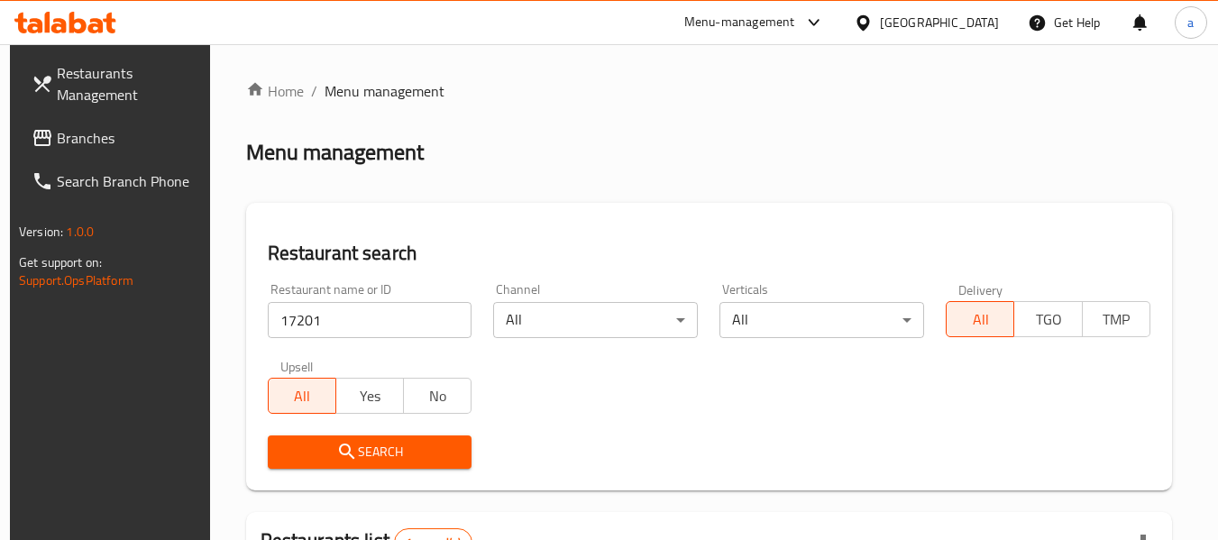
scroll to position [264, 0]
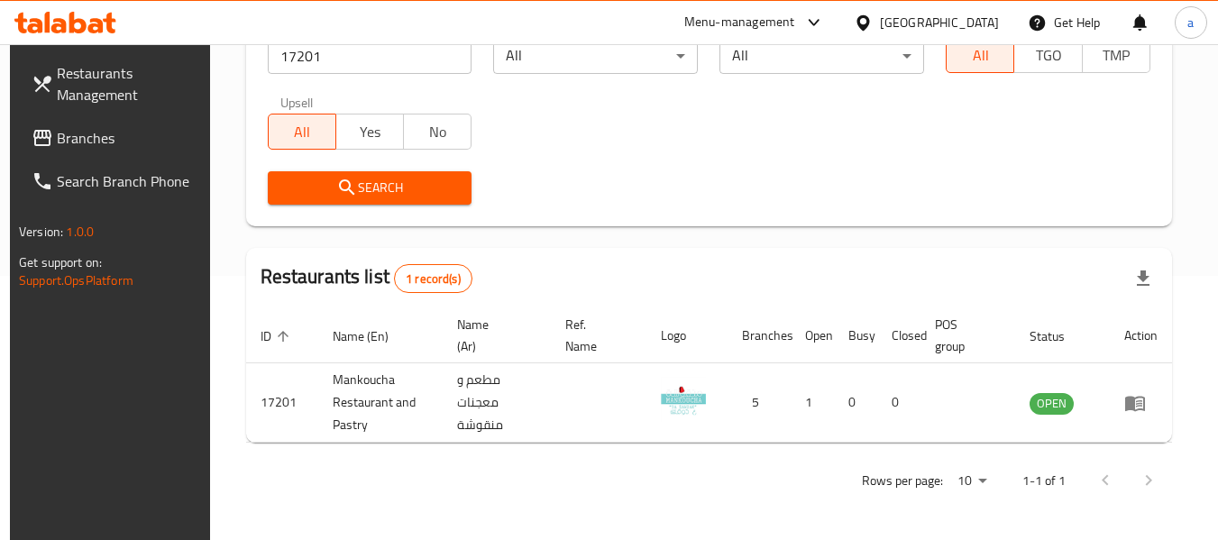
click at [96, 133] on span "Branches" at bounding box center [128, 138] width 142 height 22
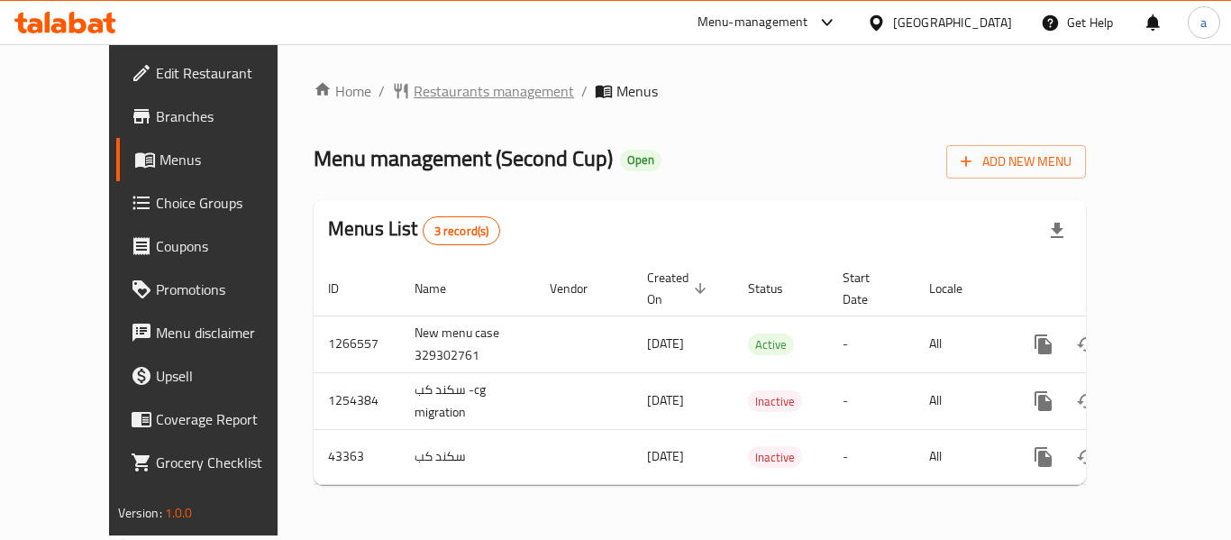
click at [433, 94] on span "Restaurants management" at bounding box center [494, 91] width 160 height 22
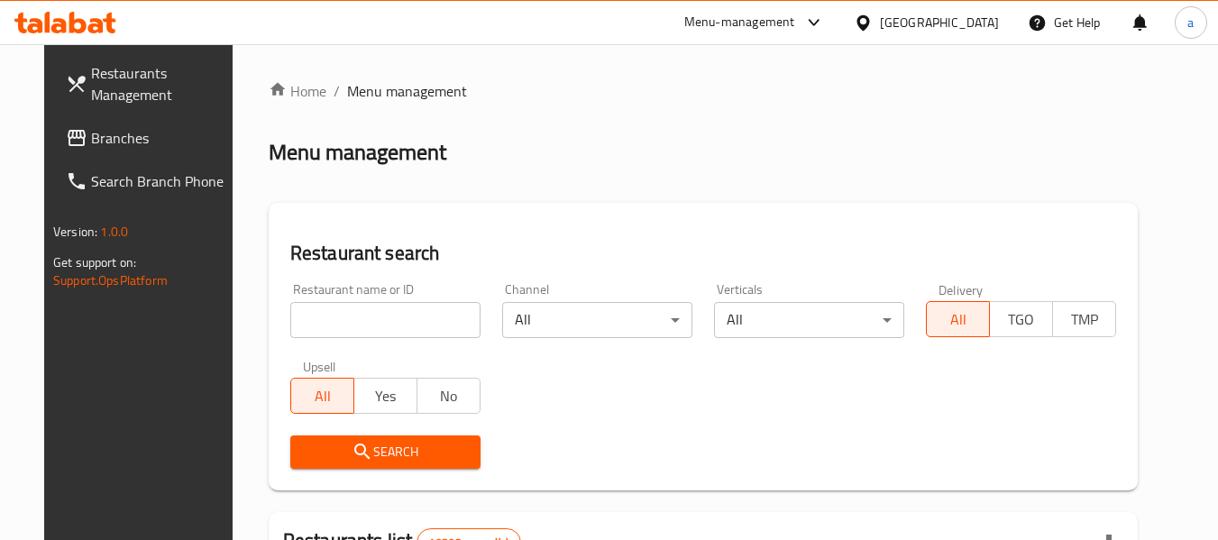
drag, startPoint x: 60, startPoint y: 134, endPoint x: 4, endPoint y: 110, distance: 61.8
click at [91, 134] on span "Branches" at bounding box center [162, 138] width 142 height 22
